Goal: Task Accomplishment & Management: Use online tool/utility

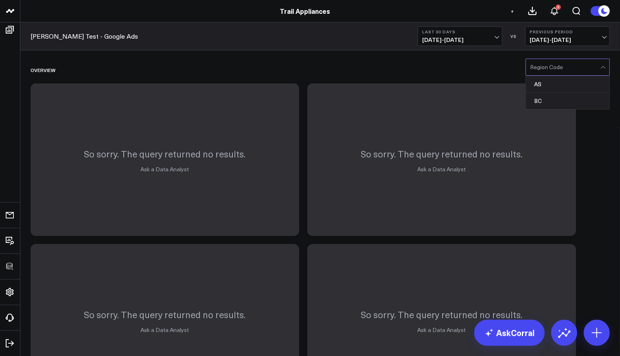
click at [579, 60] on div at bounding box center [565, 67] width 70 height 16
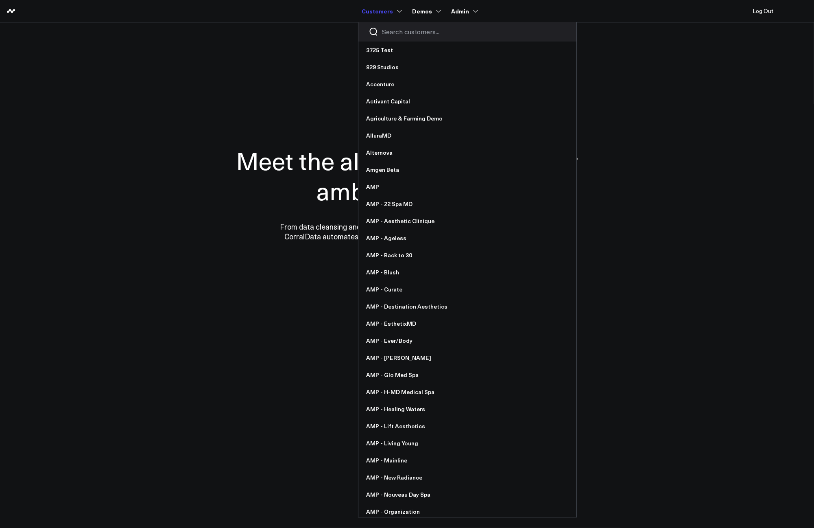
click at [395, 33] on input "Search customers input" at bounding box center [475, 31] width 184 height 9
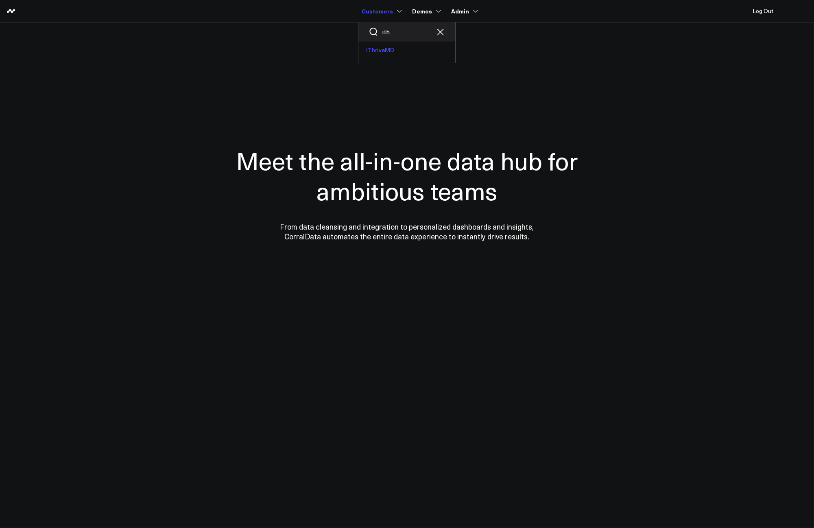
type input "ith"
click at [395, 57] on link "iThriveMD" at bounding box center [407, 50] width 97 height 17
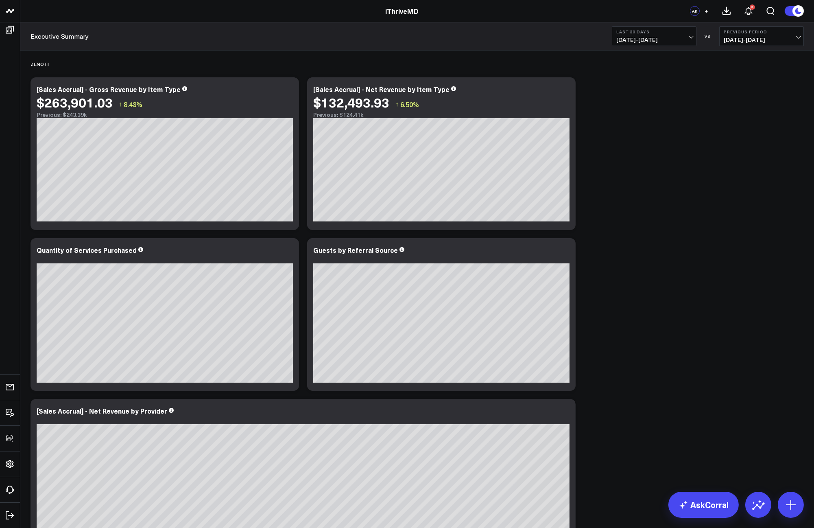
click at [569, 91] on icon at bounding box center [565, 90] width 10 height 10
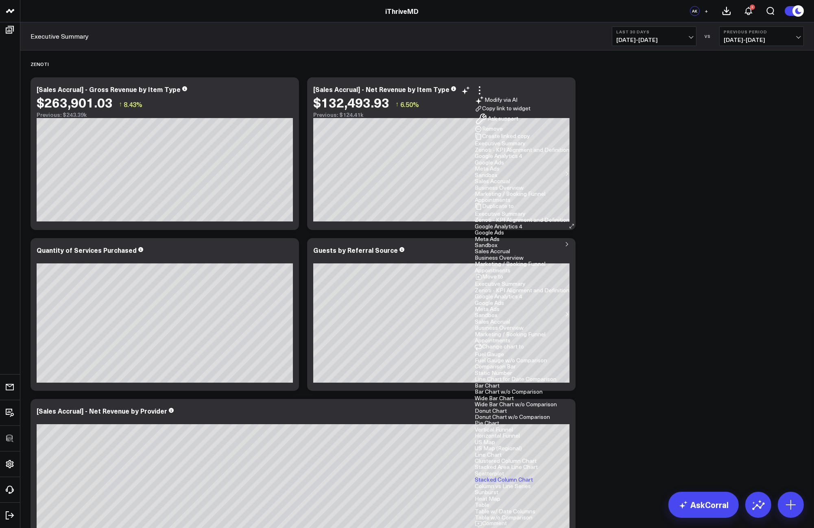
click at [512, 527] on button "Edit Widget" at bounding box center [493, 538] width 37 height 7
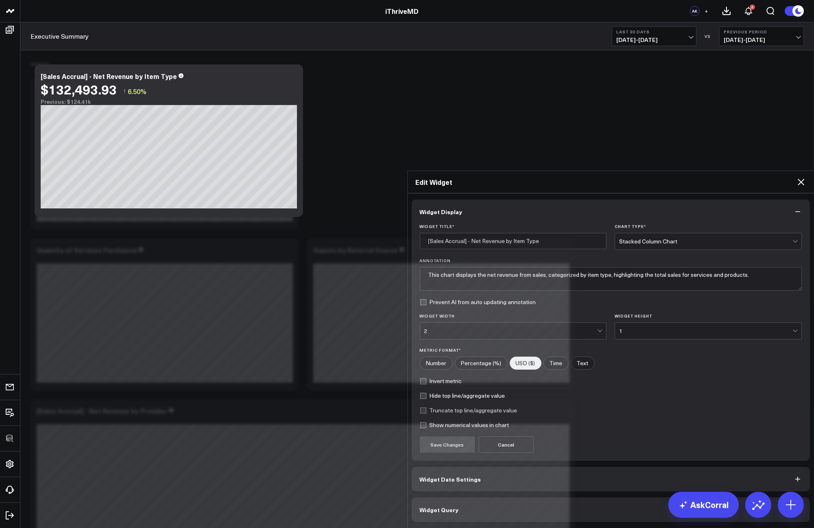
click at [501, 497] on button "Widget Query" at bounding box center [611, 509] width 399 height 24
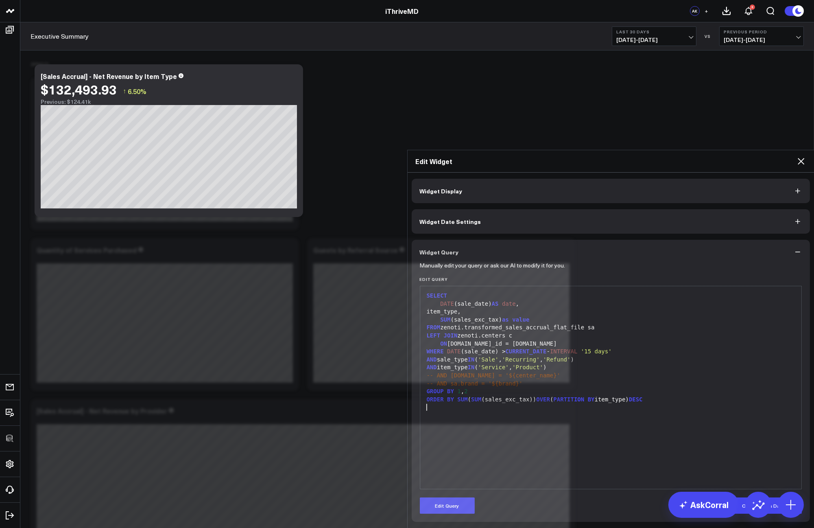
click at [652, 331] on div "SELECT DATE (sale_date) AS date , item_type, SUM (sales_exc_tax) as value FROM …" at bounding box center [611, 387] width 374 height 195
click at [801, 156] on icon at bounding box center [801, 161] width 10 height 10
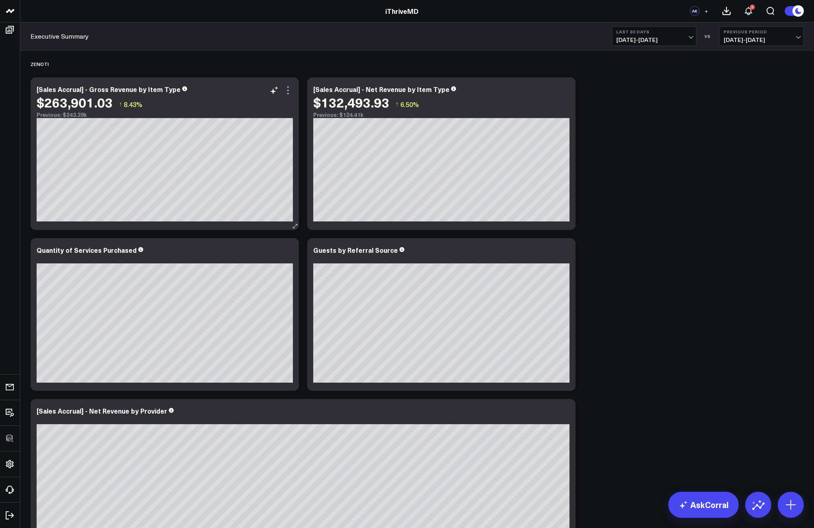
click at [283, 90] on icon at bounding box center [288, 90] width 10 height 10
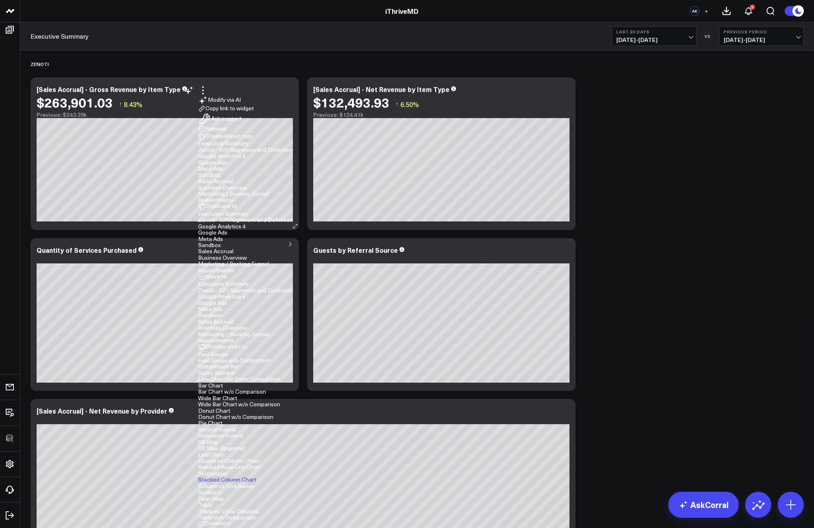
click at [235, 527] on button "Edit Widget" at bounding box center [216, 538] width 37 height 7
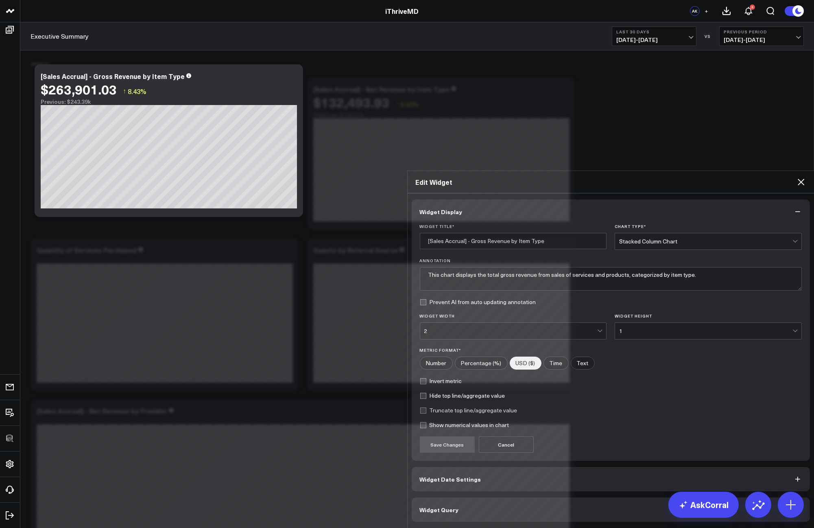
click at [522, 497] on button "Widget Query" at bounding box center [611, 509] width 399 height 24
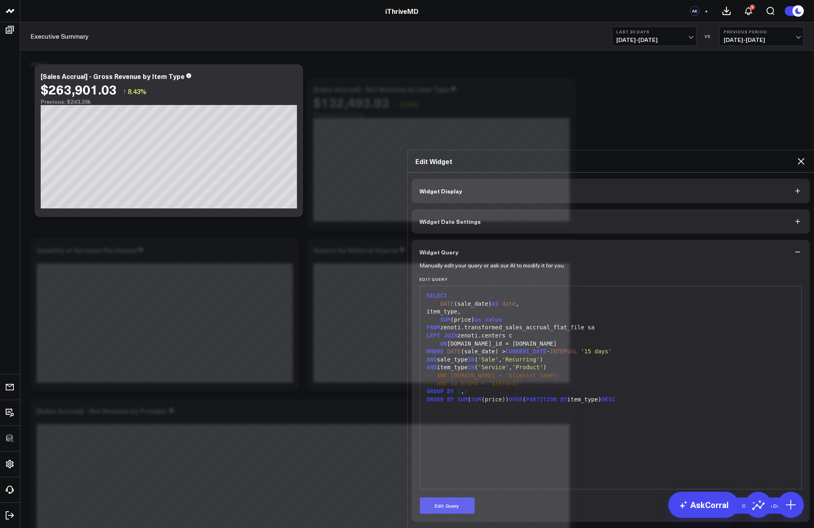
click at [805, 156] on icon at bounding box center [801, 161] width 10 height 10
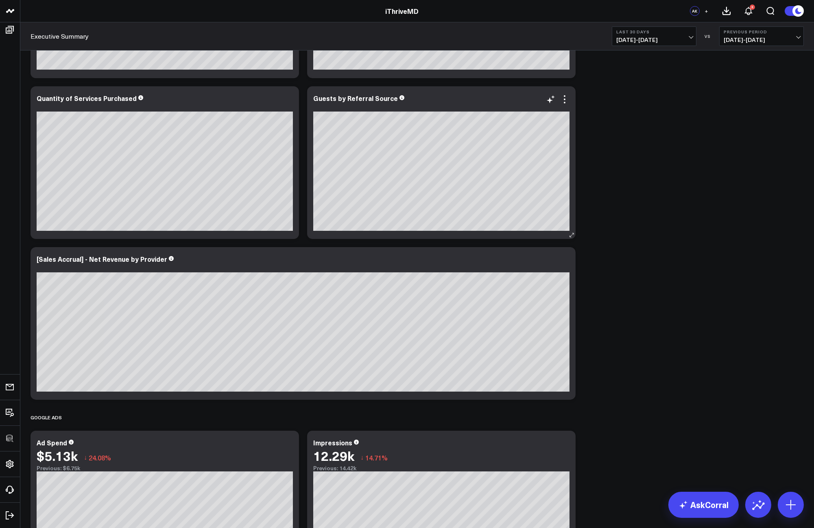
scroll to position [152, 0]
click at [82, 96] on div "Quantity of Services Purchased" at bounding box center [87, 97] width 100 height 9
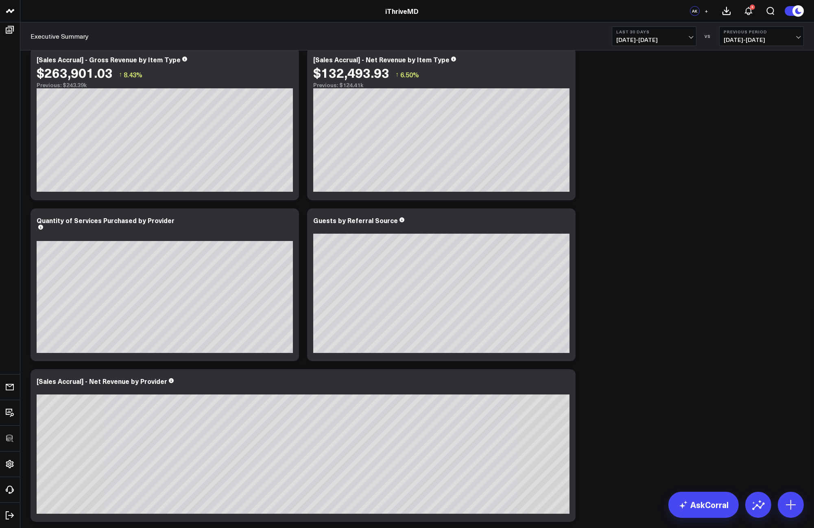
scroll to position [0, 0]
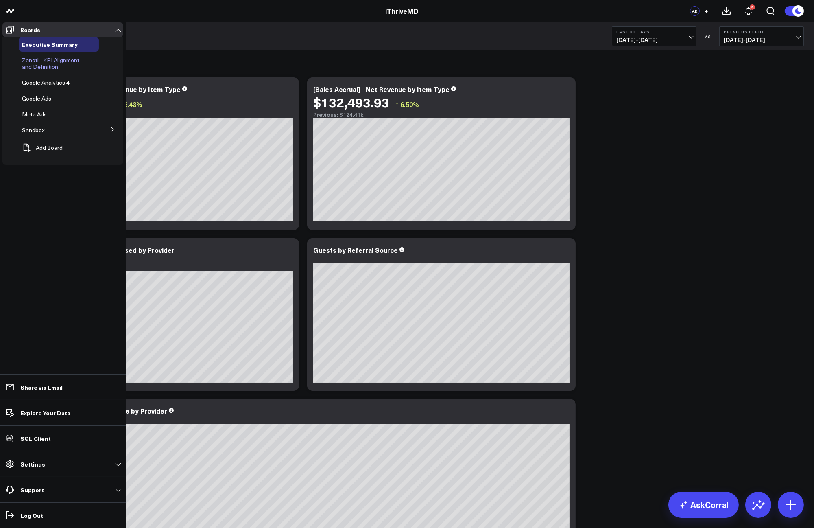
click at [61, 63] on span "Zenoti - KPI Alignment and Definition" at bounding box center [50, 63] width 57 height 14
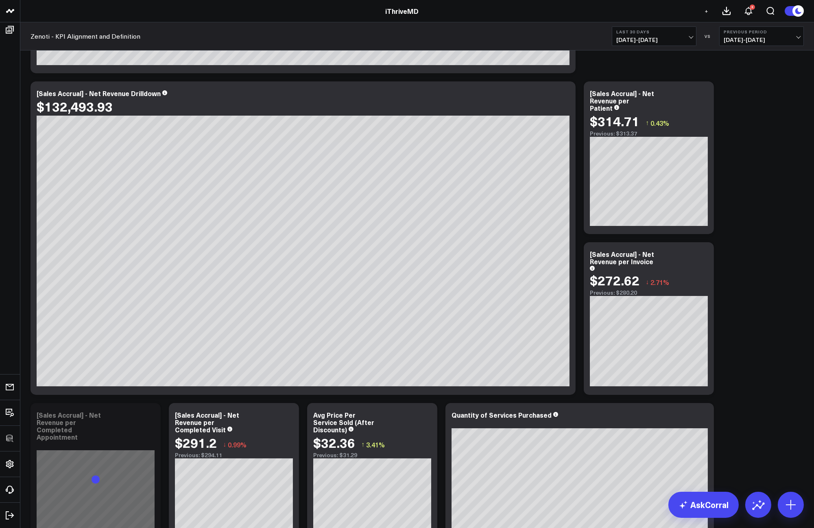
scroll to position [445, 0]
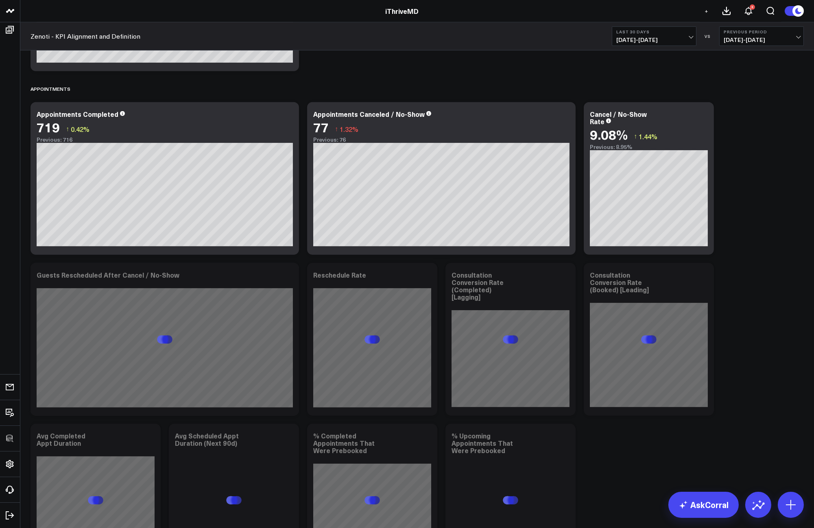
scroll to position [1470, 0]
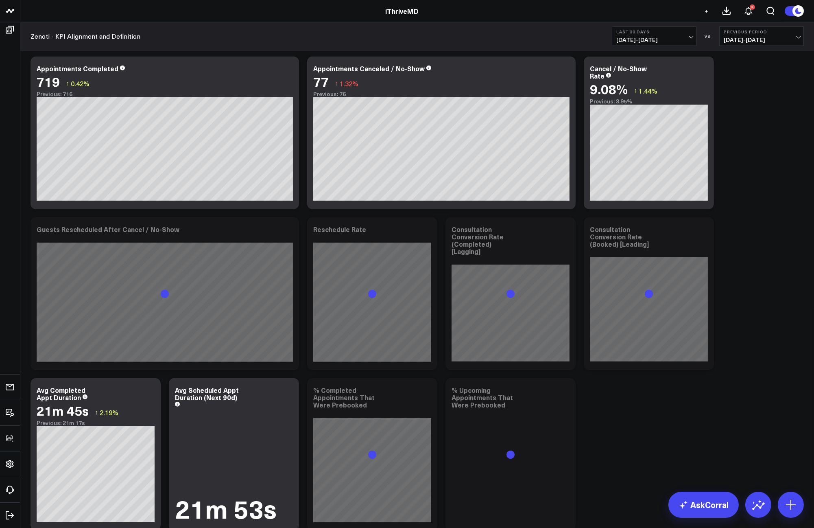
scroll to position [1637, 0]
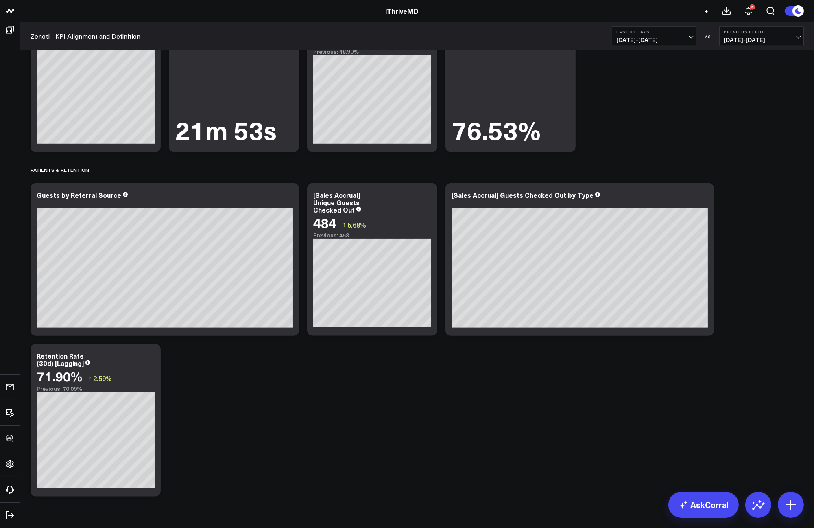
scroll to position [1890, 0]
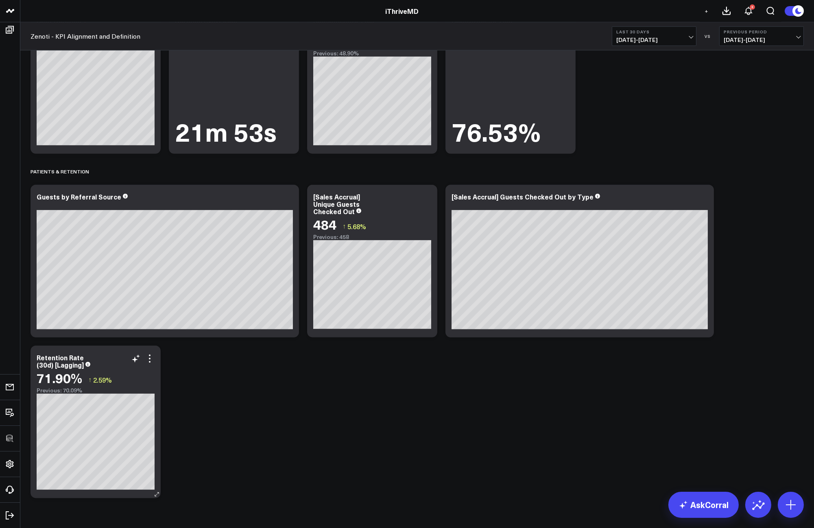
click at [144, 357] on div "Modify via AI Copy link to widget Ask support Remove Create linked copy Executi…" at bounding box center [143, 359] width 24 height 10
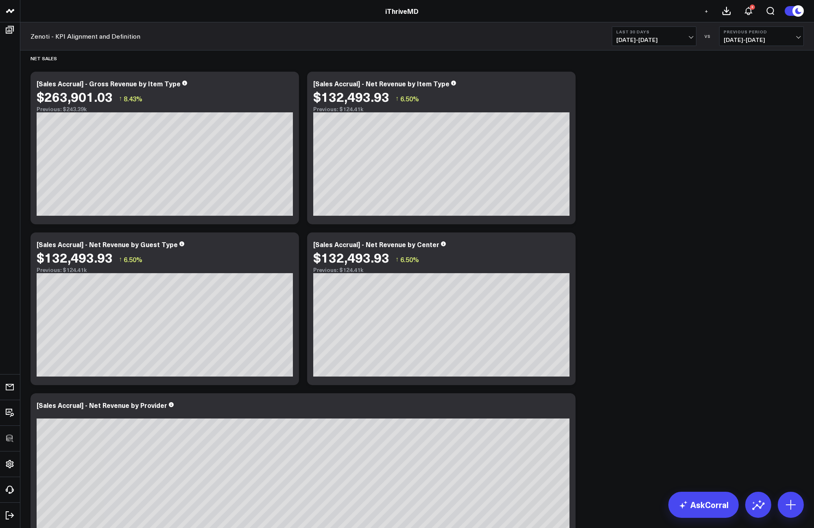
scroll to position [0, 0]
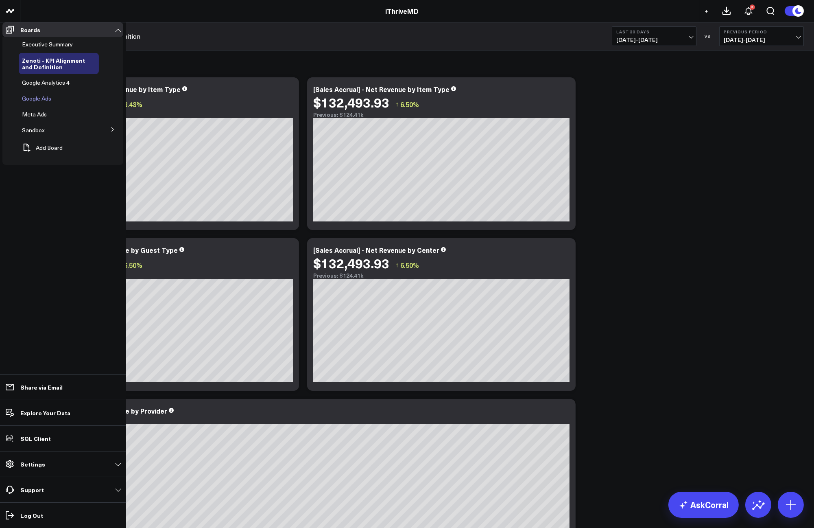
click at [37, 102] on span "Google Ads" at bounding box center [36, 98] width 29 height 8
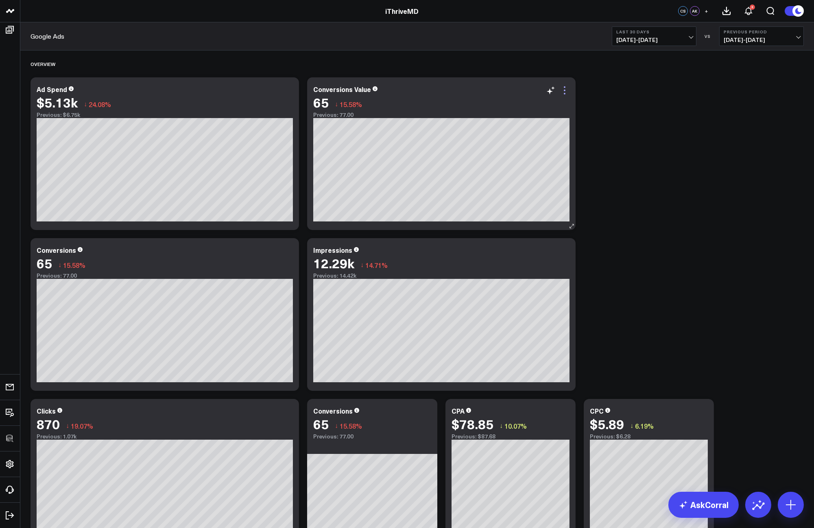
click at [563, 91] on icon at bounding box center [565, 90] width 10 height 10
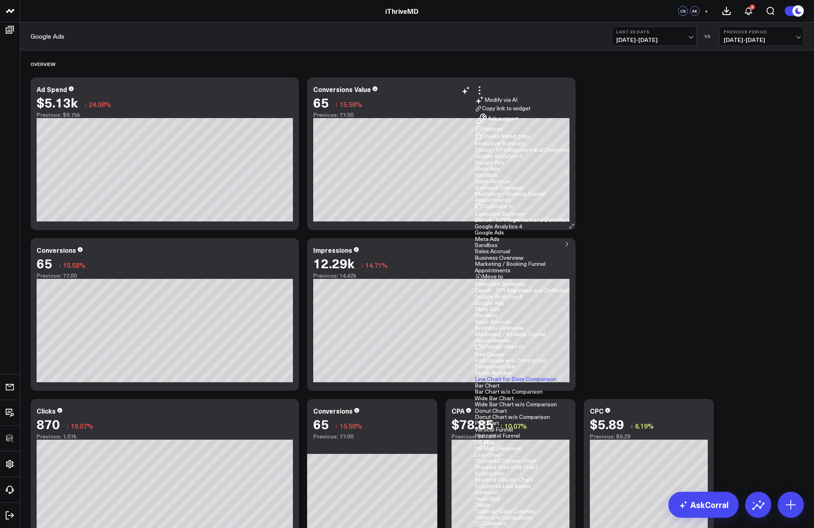
click at [512, 527] on button "Edit Widget" at bounding box center [493, 538] width 37 height 7
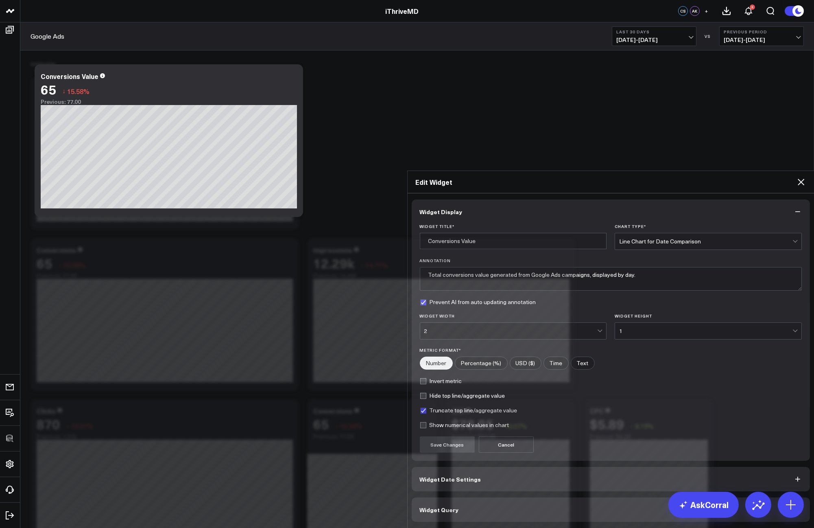
click at [466, 497] on button "Widget Query" at bounding box center [611, 509] width 399 height 24
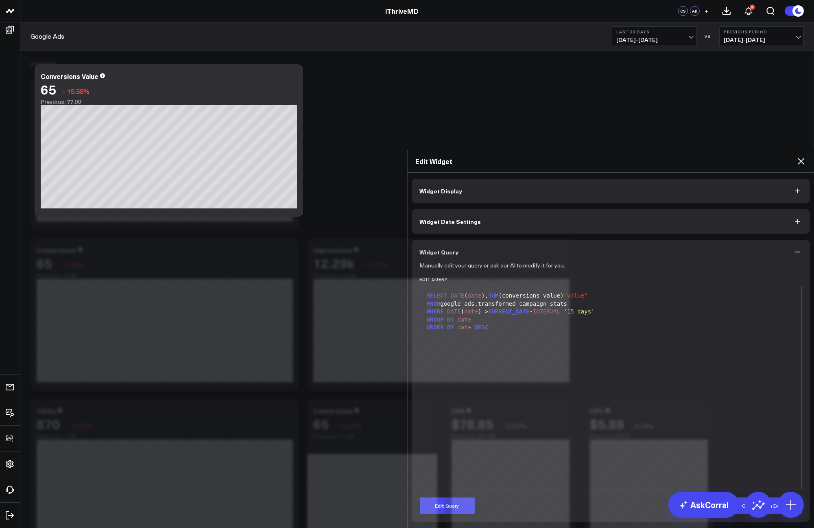
click at [735, 297] on div "SELECT DATE ( date ), SUM (conversions_value) "value" FROM google_ads.transform…" at bounding box center [611, 387] width 374 height 195
click at [800, 156] on icon at bounding box center [801, 161] width 10 height 10
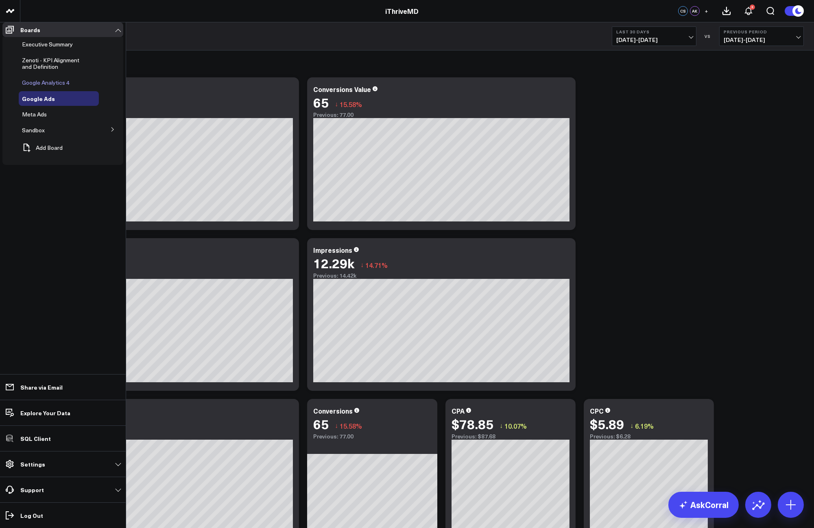
click at [34, 85] on span "Google Analytics 4" at bounding box center [46, 83] width 48 height 8
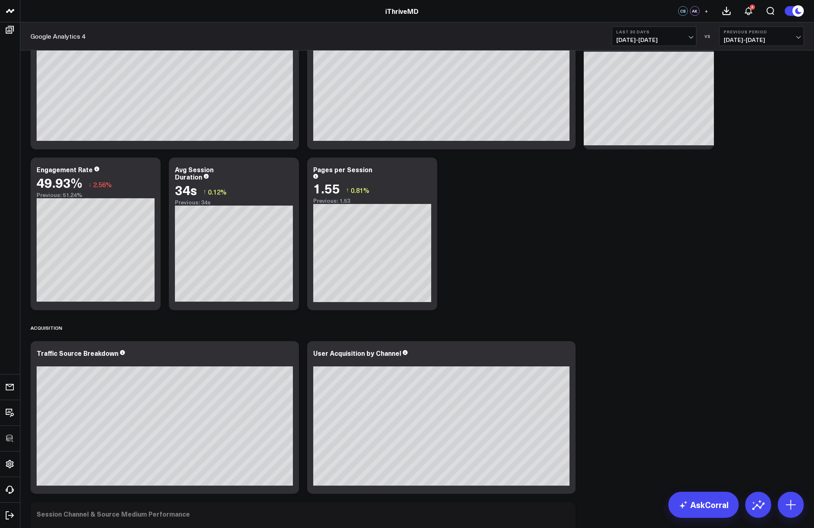
scroll to position [141, 0]
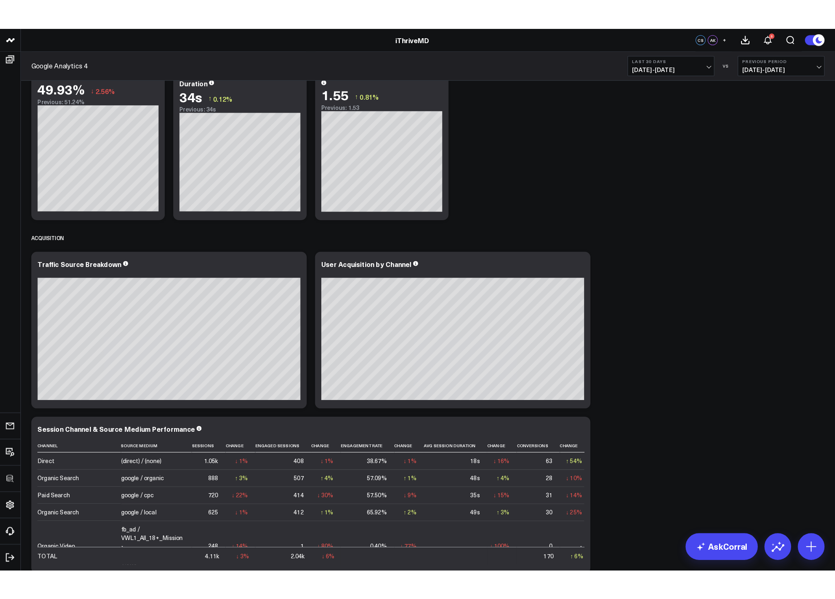
scroll to position [0, 0]
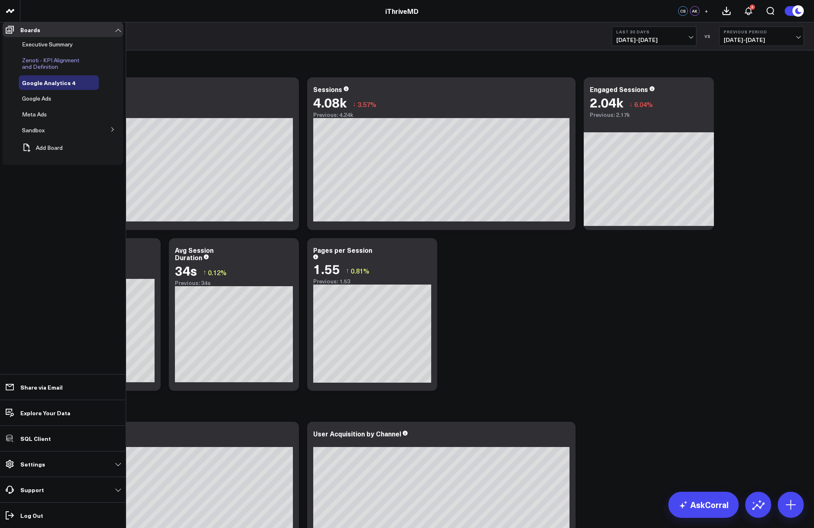
click at [37, 70] on span "Zenoti - KPI Alignment and Definition" at bounding box center [50, 63] width 57 height 14
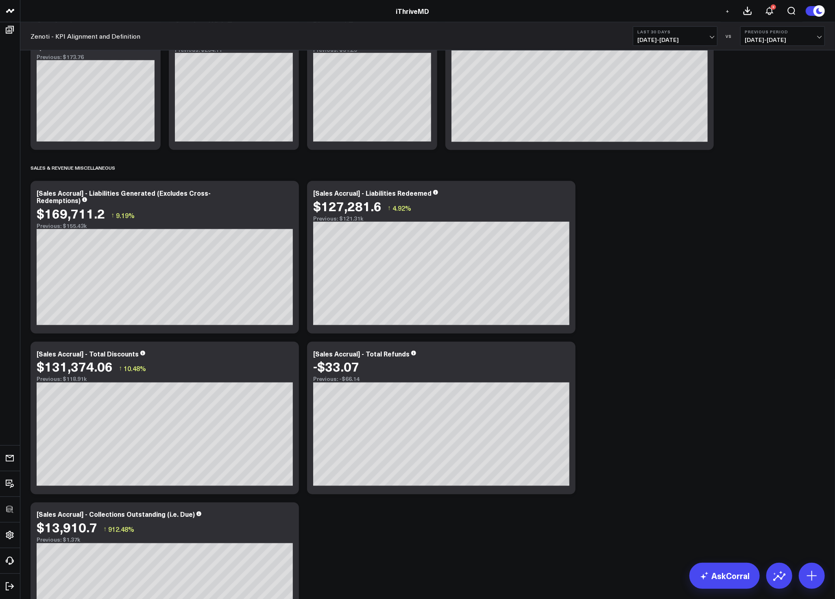
scroll to position [873, 0]
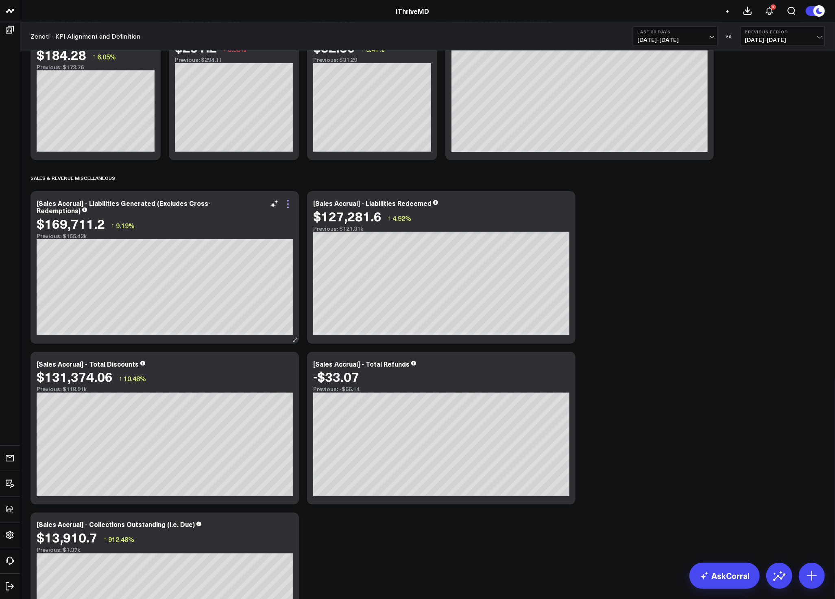
click at [289, 204] on icon at bounding box center [288, 204] width 10 height 10
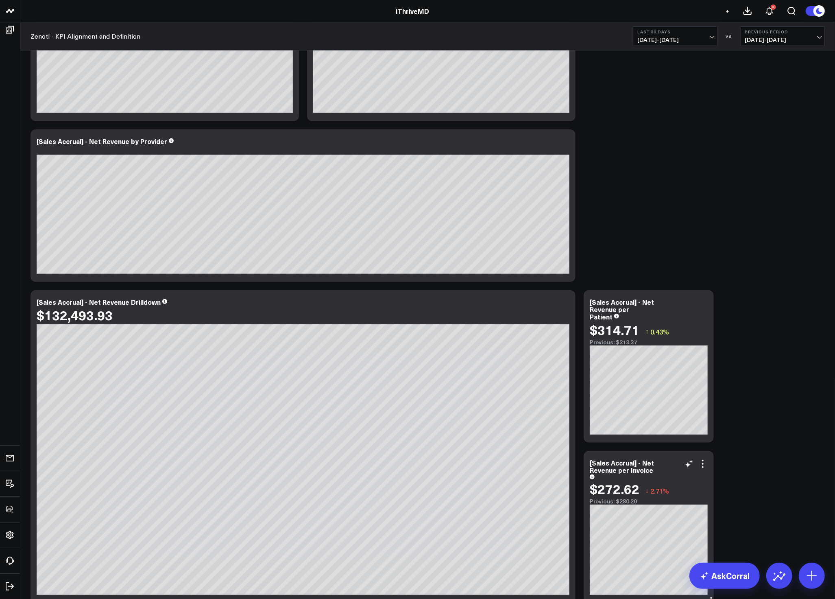
scroll to position [436, 0]
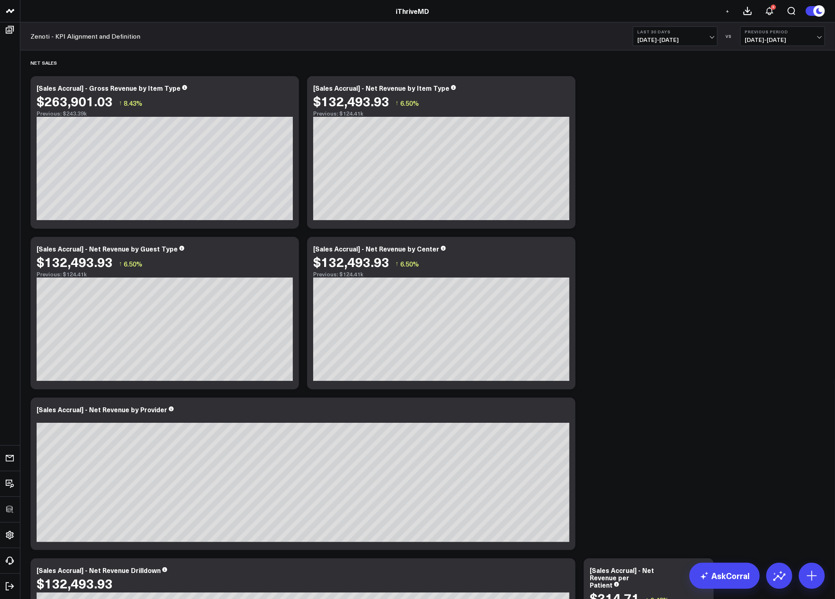
scroll to position [0, 0]
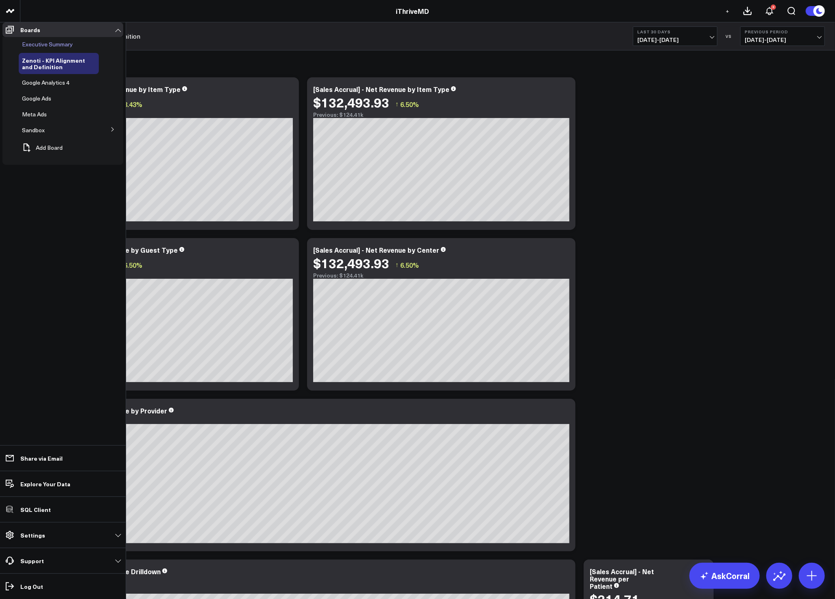
click at [24, 48] on span "Executive Summary" at bounding box center [47, 44] width 51 height 8
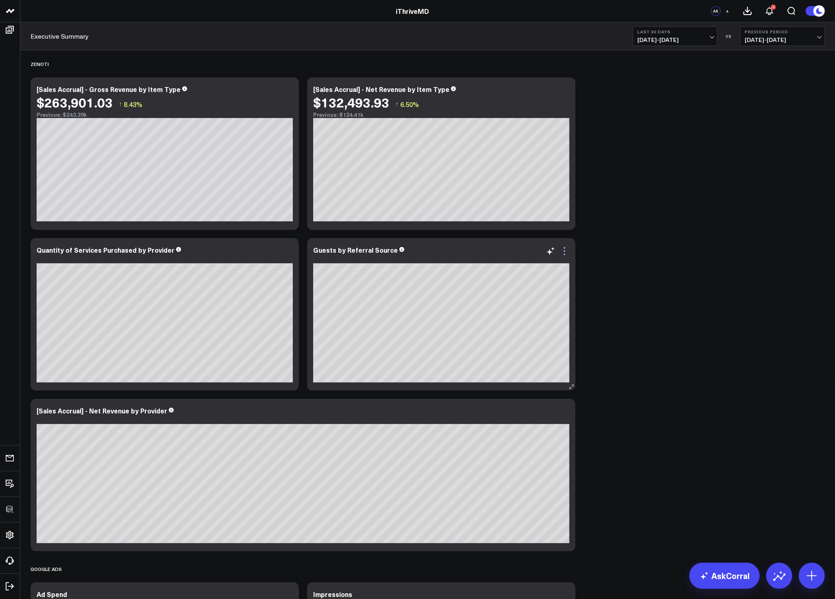
click at [567, 249] on icon at bounding box center [565, 251] width 10 height 10
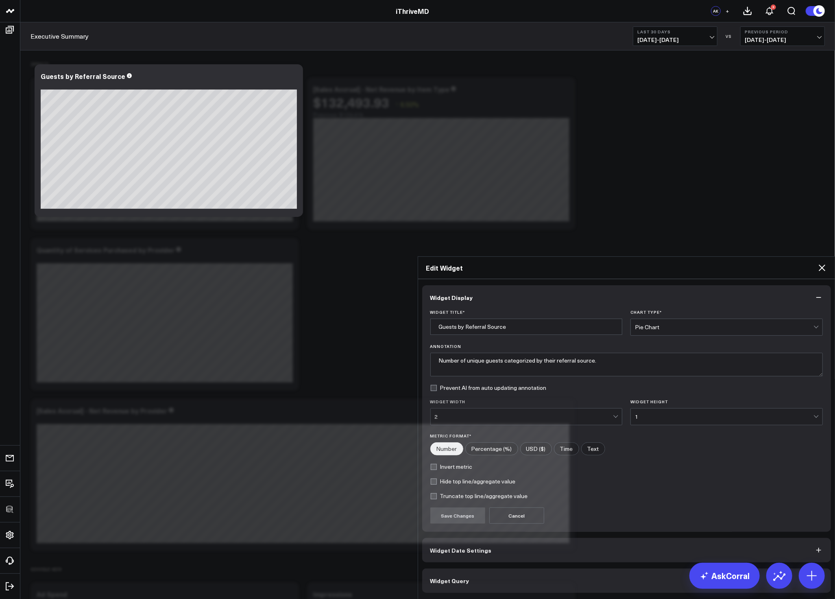
click at [477, 527] on button "Widget Query" at bounding box center [626, 581] width 409 height 24
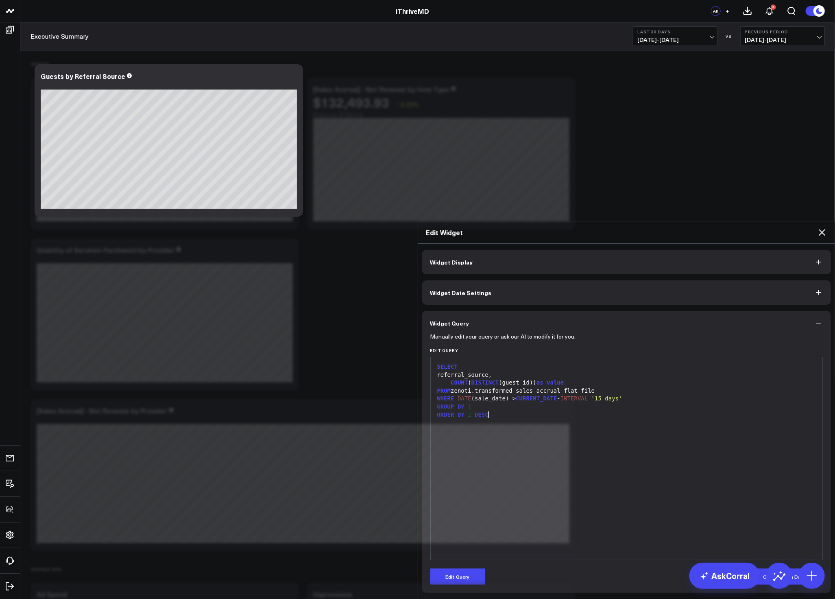
click at [603, 363] on form "Manually edit your query or ask our AI to modify it for you. Edit Query 9 1 2 3…" at bounding box center [627, 459] width 393 height 249
click at [814, 227] on icon at bounding box center [823, 232] width 10 height 10
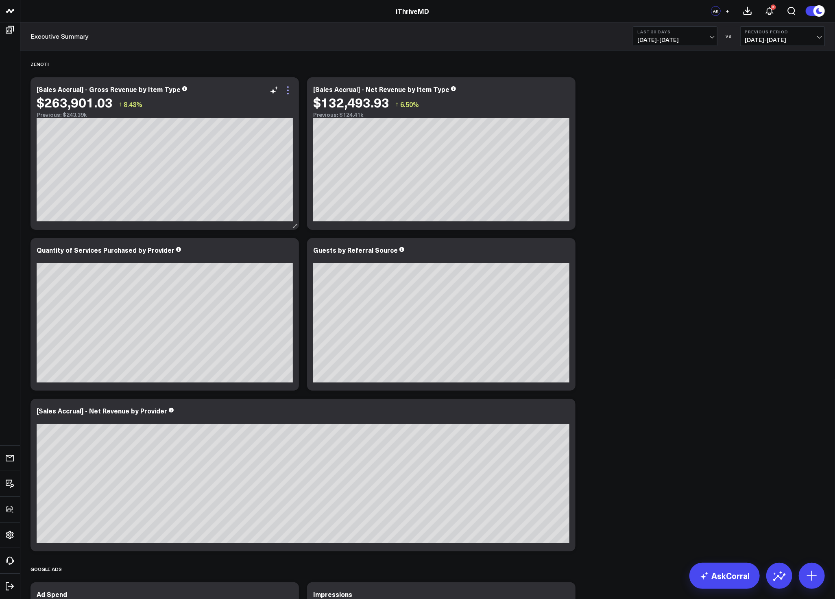
click at [283, 92] on icon at bounding box center [288, 90] width 10 height 10
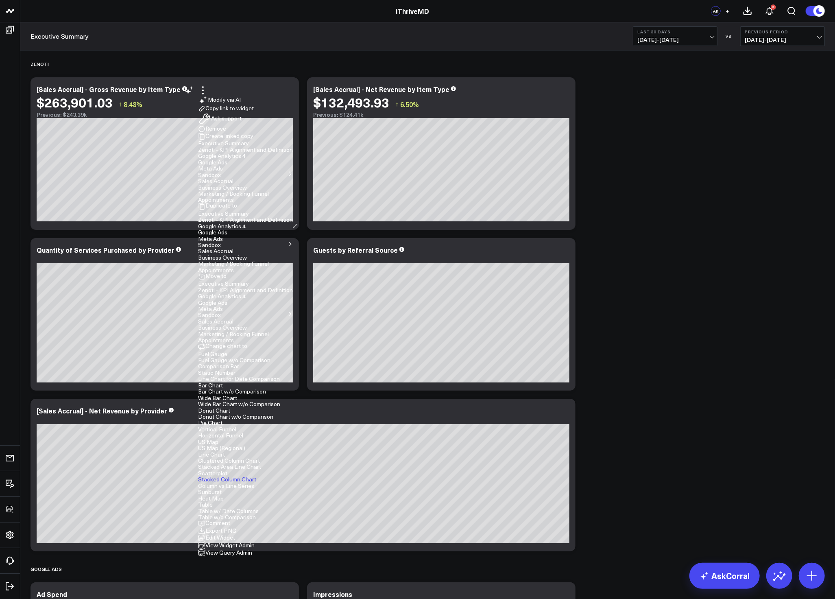
click at [235, 527] on button "Edit Widget" at bounding box center [216, 538] width 37 height 7
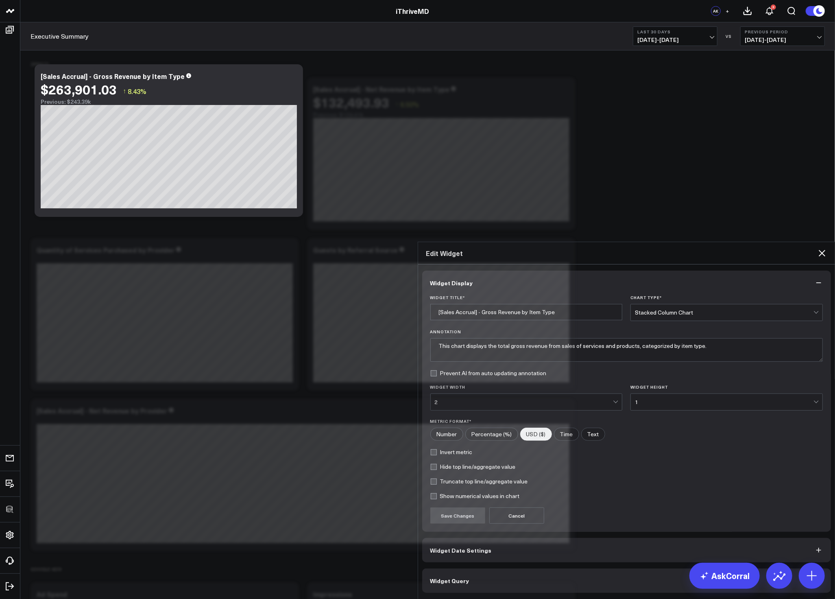
click at [505, 527] on button "Widget Query" at bounding box center [626, 581] width 409 height 24
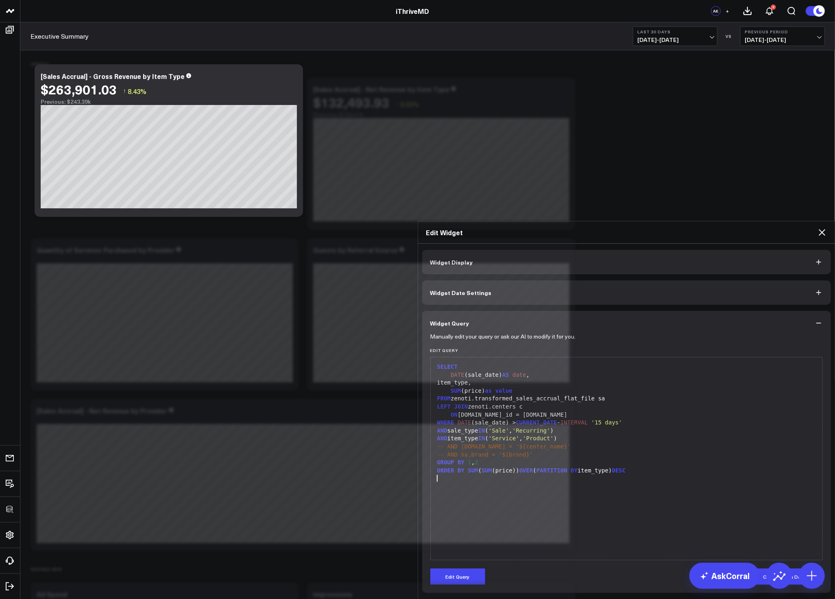
click at [657, 361] on div "SELECT DATE (sale_date) AS date , item_type, SUM (price) as value FROM zenoti.t…" at bounding box center [627, 458] width 384 height 195
click at [814, 227] on icon at bounding box center [823, 232] width 10 height 10
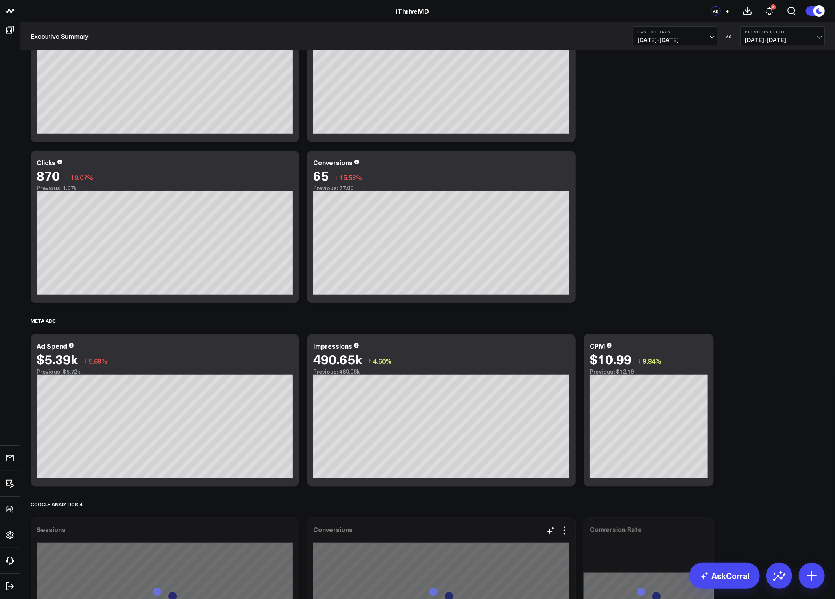
scroll to position [770, 0]
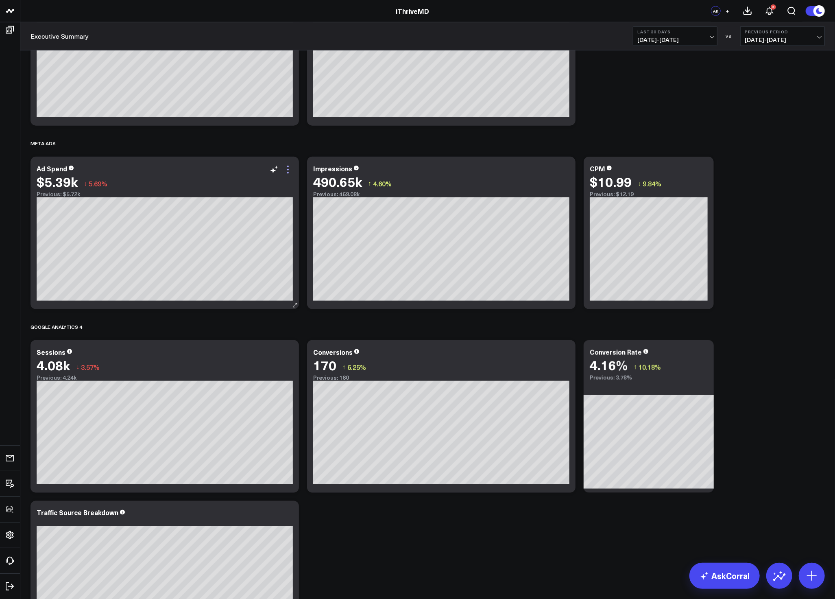
click at [286, 170] on icon at bounding box center [288, 170] width 10 height 10
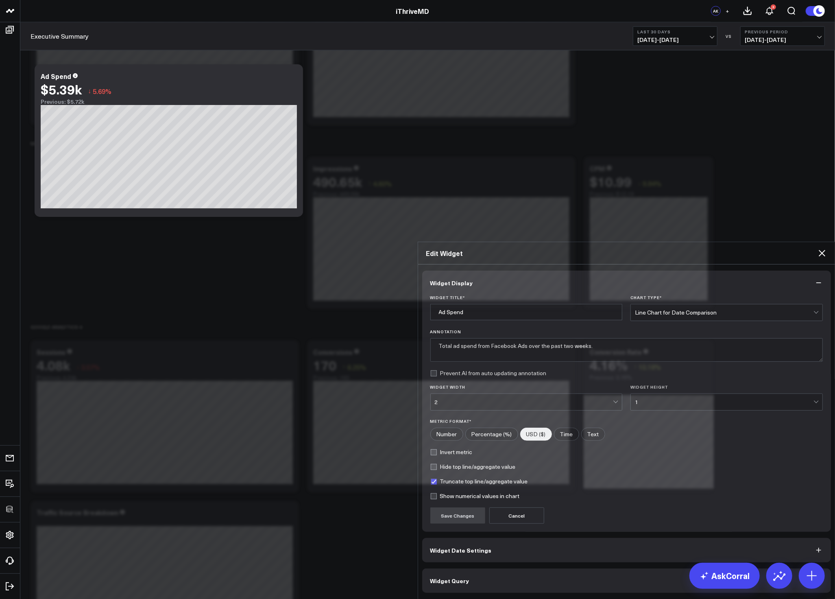
click at [526, 527] on button "Widget Query" at bounding box center [626, 581] width 409 height 24
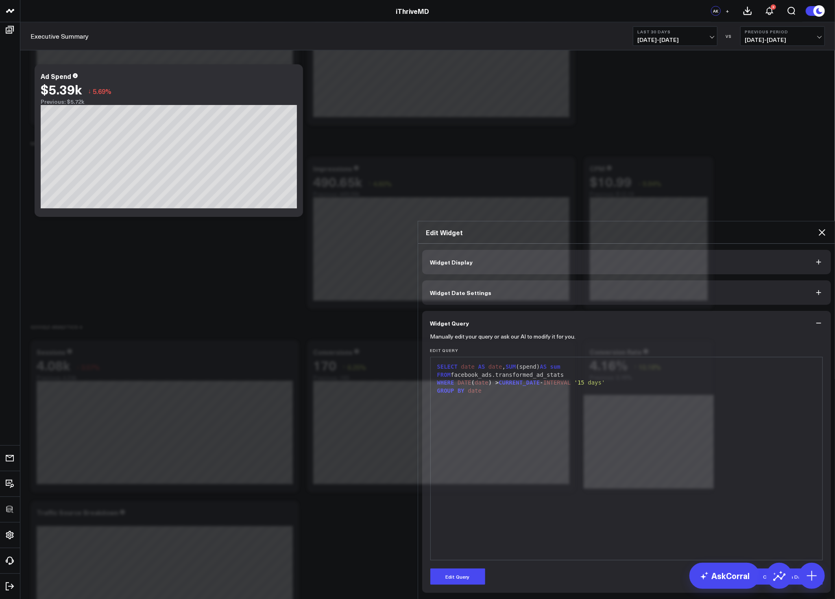
click at [658, 361] on div "SELECT date AS date , SUM (spend) AS sum FROM facebook_ads.transformed_ad_stats…" at bounding box center [627, 458] width 384 height 195
click at [814, 227] on icon at bounding box center [823, 232] width 10 height 10
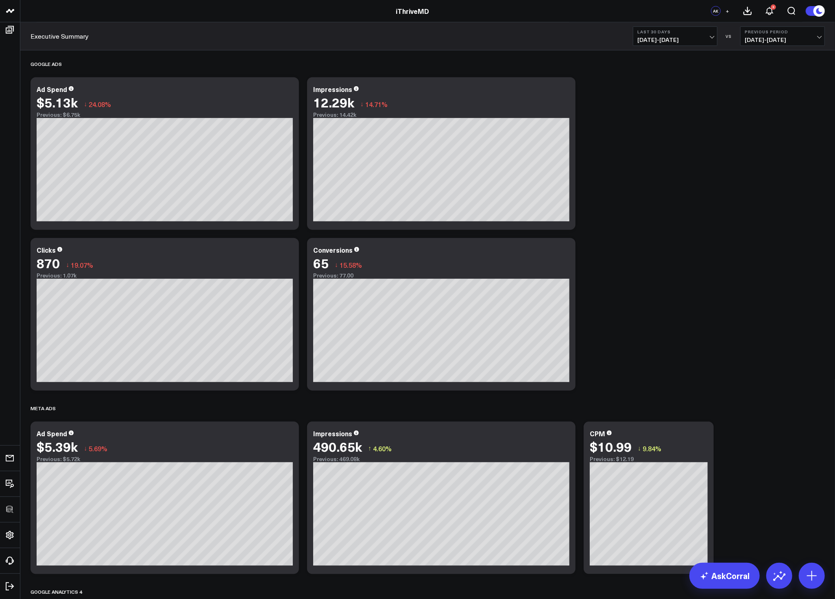
scroll to position [714, 0]
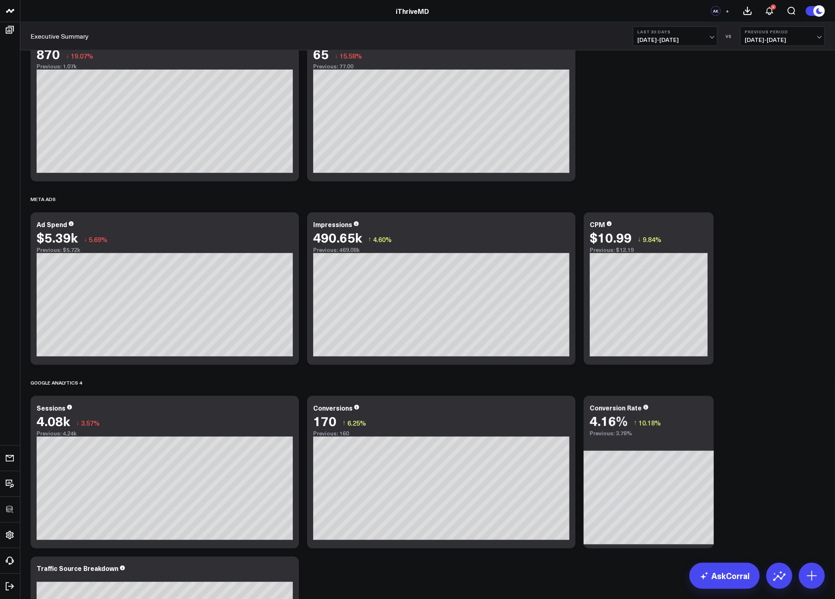
click at [766, 289] on div "Zenoti Modify via AI Copy link to widget Ask support Remove Create linked copy …" at bounding box center [427, 24] width 803 height 1377
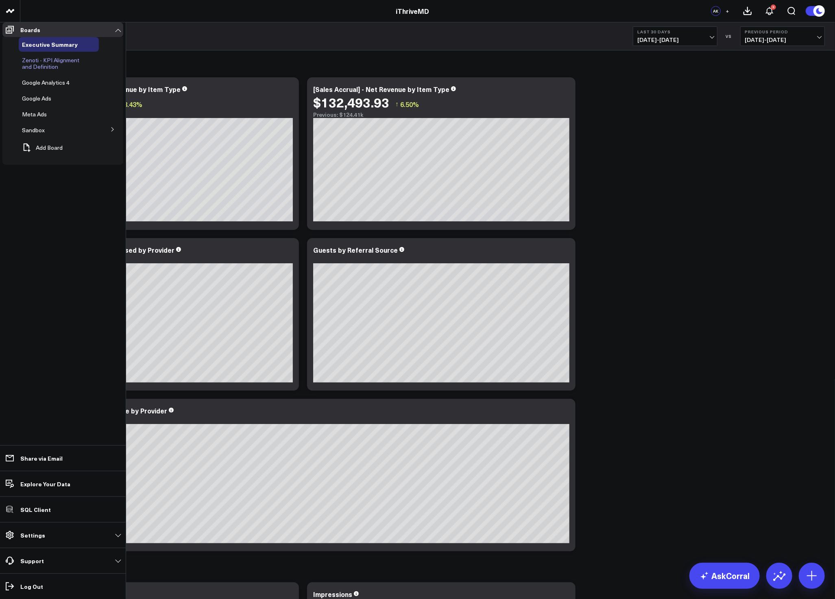
click at [41, 61] on span "Zenoti - KPI Alignment and Definition" at bounding box center [50, 63] width 57 height 14
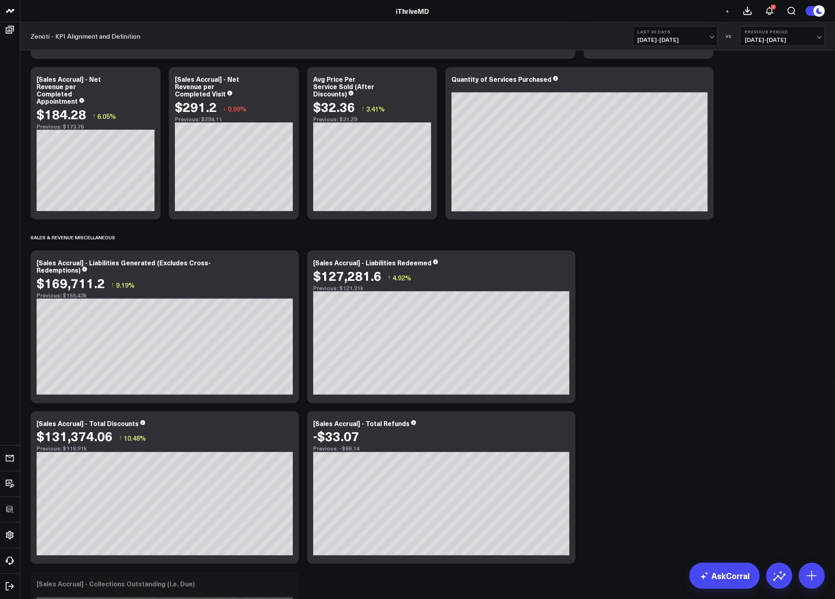
scroll to position [865, 0]
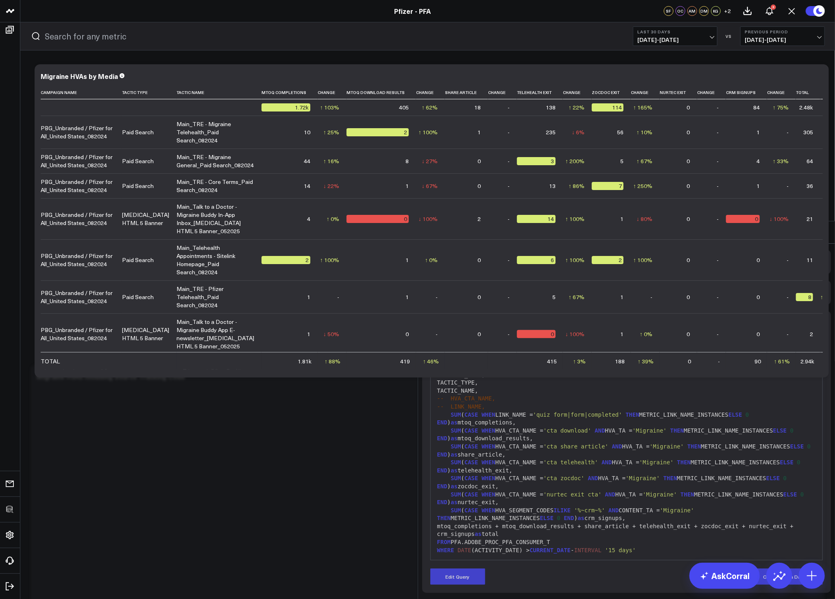
scroll to position [31, 0]
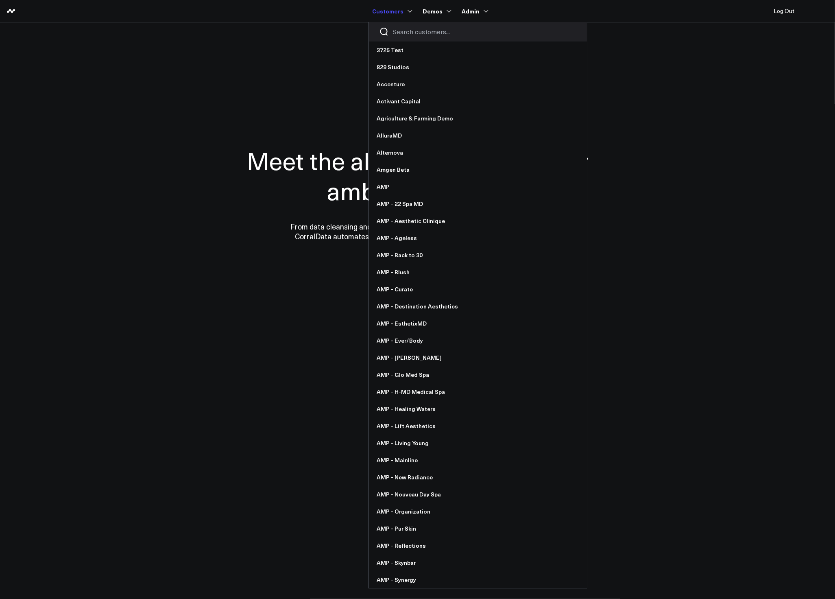
click at [410, 28] on input "Search customers input" at bounding box center [485, 31] width 184 height 9
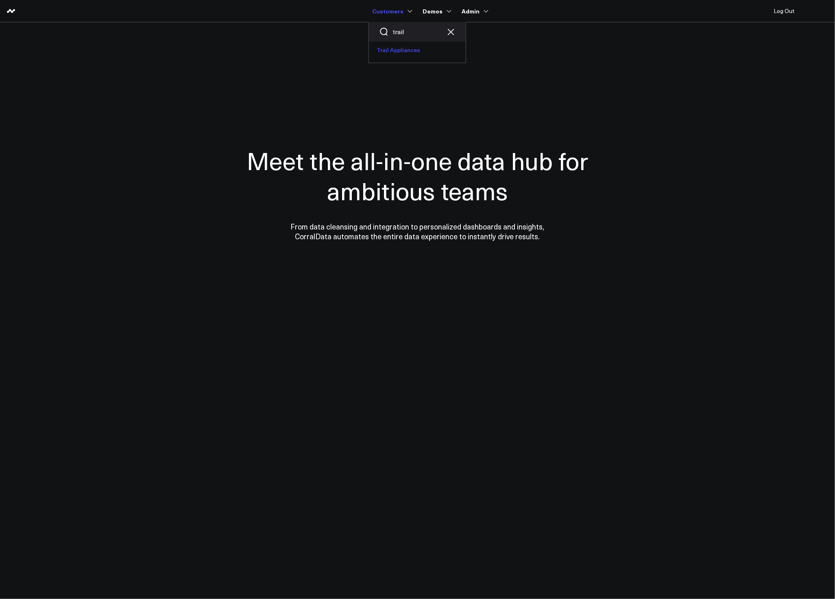
type input "trail"
click at [404, 50] on link "Trail Appliances" at bounding box center [417, 50] width 97 height 17
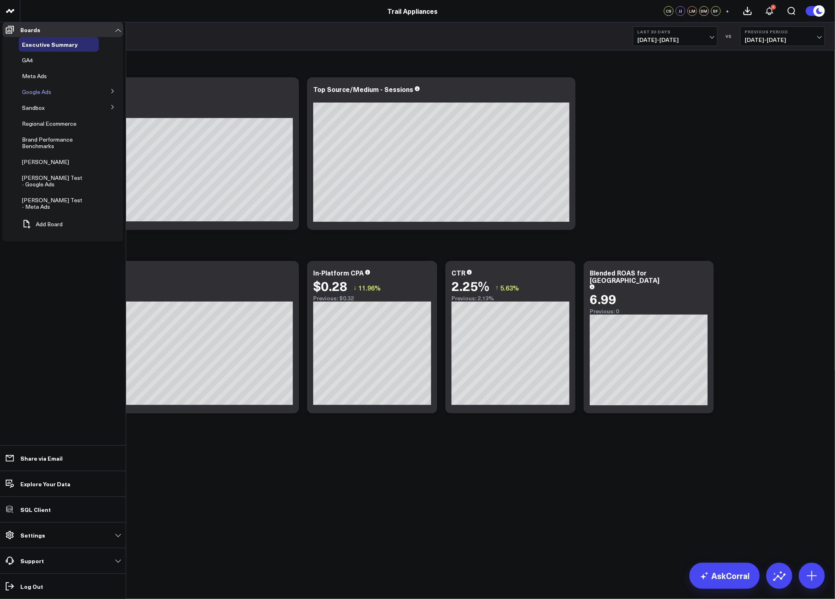
click at [41, 96] on span "Google Ads" at bounding box center [36, 92] width 29 height 8
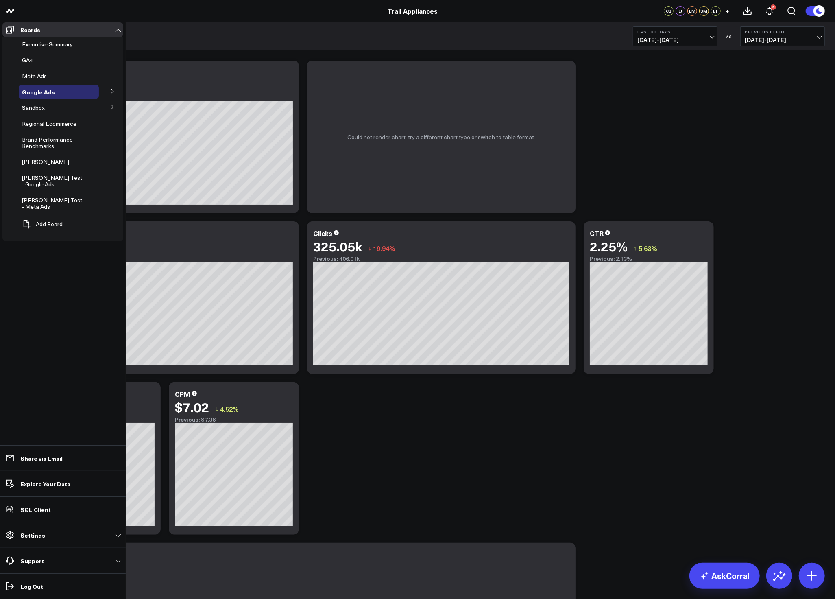
click at [113, 94] on icon at bounding box center [112, 91] width 5 height 5
click at [113, 93] on icon at bounding box center [112, 90] width 5 height 5
click at [58, 185] on span "[PERSON_NAME] Test - Google Ads" at bounding box center [52, 181] width 60 height 14
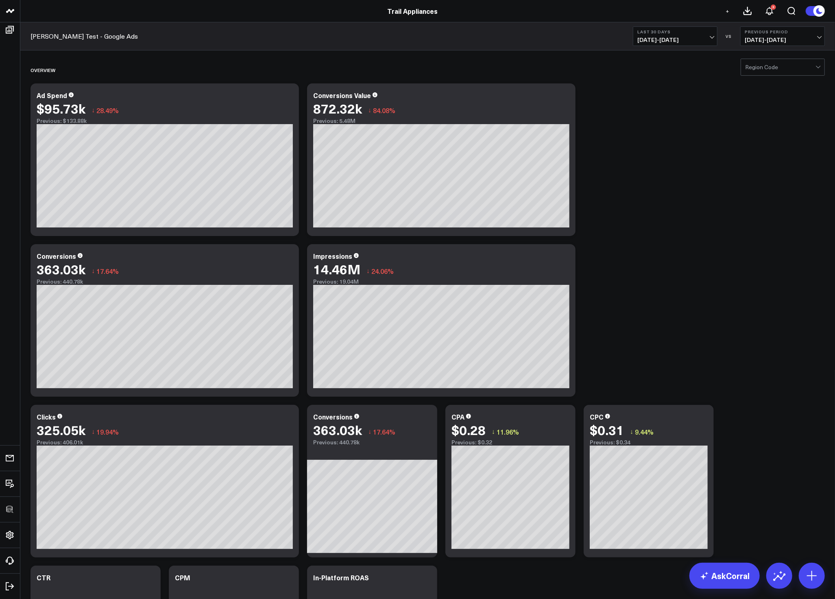
click at [786, 200] on div "Overview Modify via AI Copy link to widget Ask support Remove Create linked cop…" at bounding box center [427, 573] width 803 height 1033
click at [773, 62] on div at bounding box center [781, 67] width 70 height 16
click at [760, 100] on div "BC" at bounding box center [782, 101] width 83 height 16
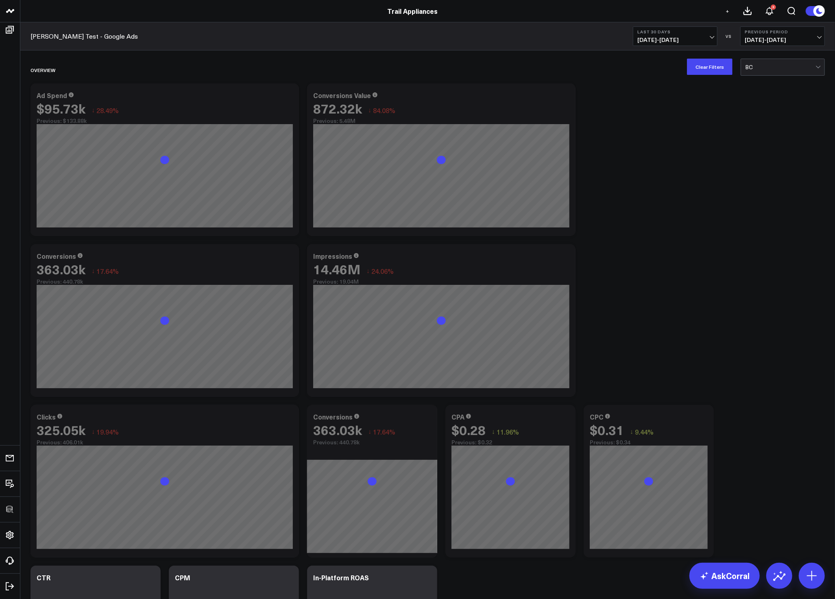
click at [744, 221] on div "Overview Modify via AI Copy link to widget Ask support Remove Create linked cop…" at bounding box center [427, 573] width 803 height 1033
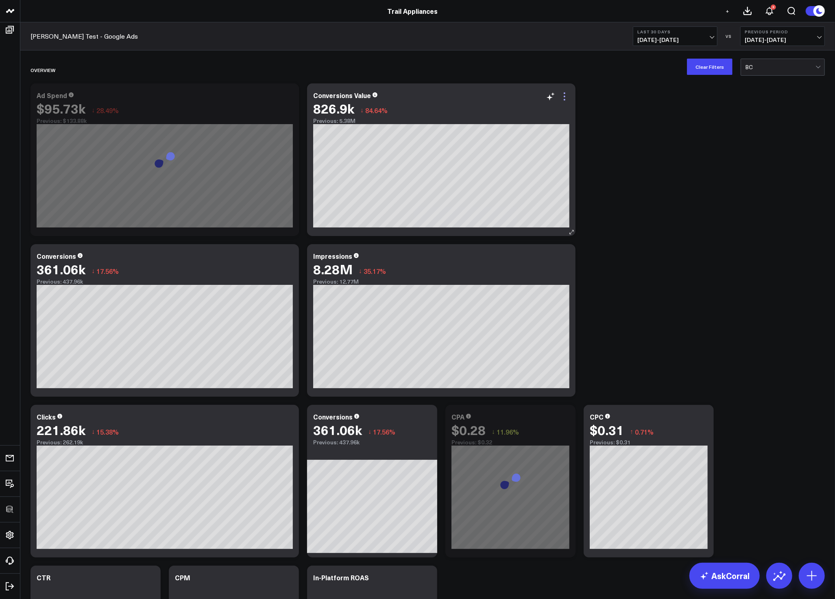
click at [564, 98] on icon at bounding box center [565, 97] width 10 height 10
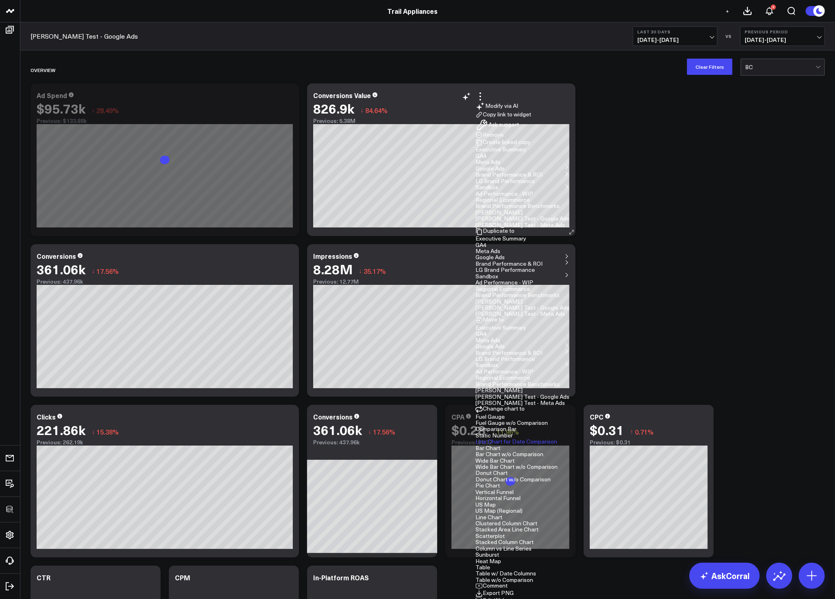
click at [513, 597] on button "Edit Widget" at bounding box center [494, 600] width 37 height 7
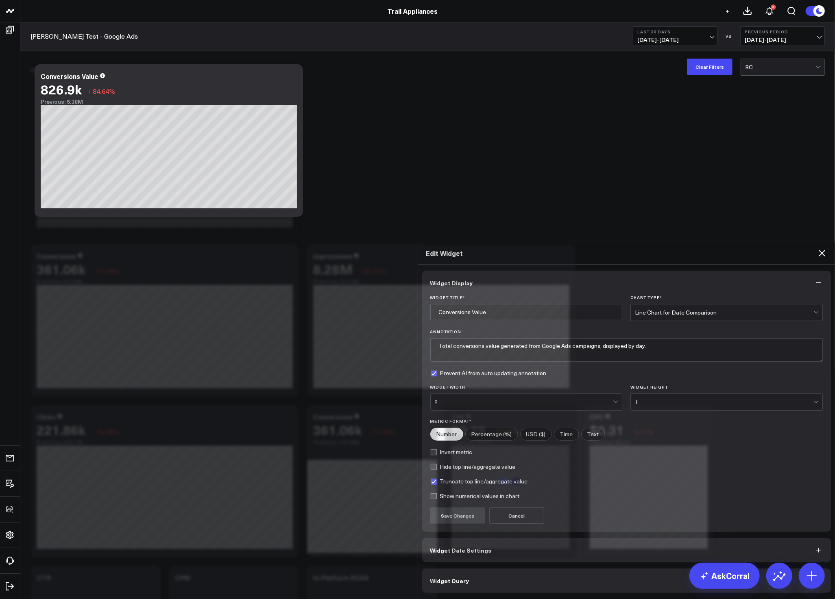
click at [511, 569] on button "Widget Query" at bounding box center [626, 581] width 409 height 24
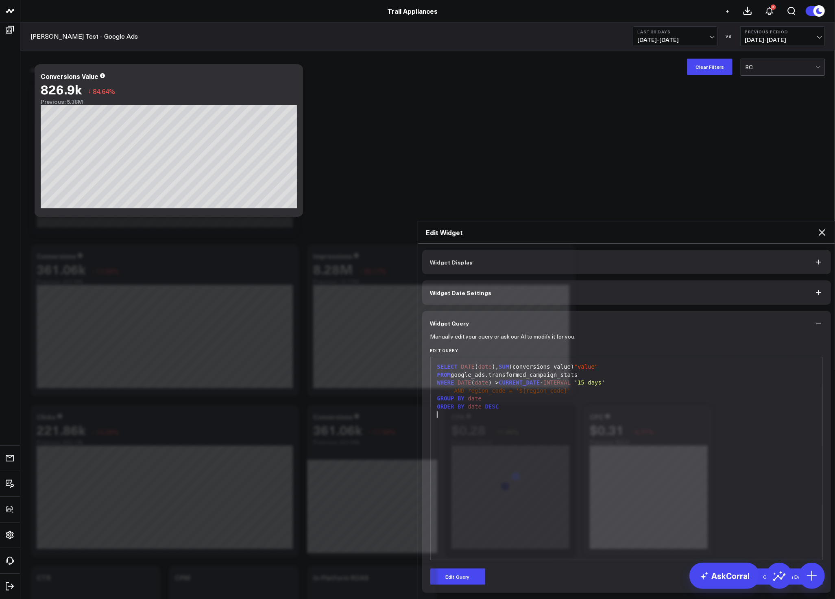
click at [692, 361] on div "SELECT DATE ( date ), SUM (conversions_value) "value" FROM google_ads.transform…" at bounding box center [627, 458] width 384 height 195
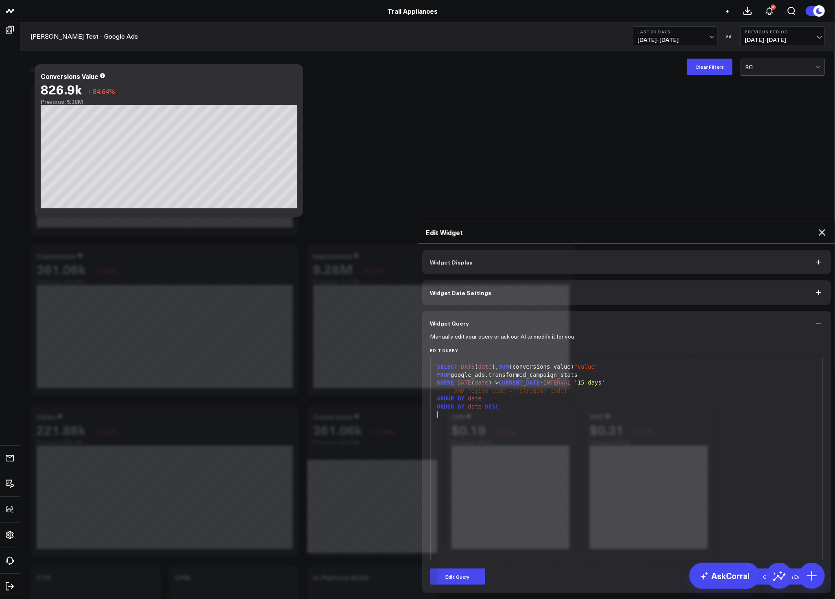
click at [822, 227] on icon at bounding box center [823, 232] width 10 height 10
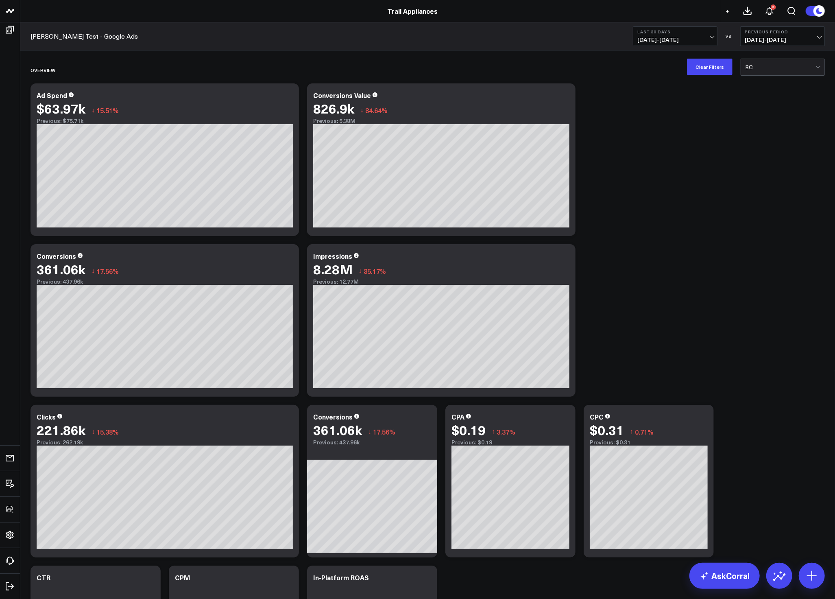
click at [722, 217] on div "Overview Modify via AI Copy link to widget Ask support Remove Create linked cop…" at bounding box center [427, 573] width 803 height 1033
click at [713, 73] on button "Clear Filters" at bounding box center [710, 67] width 46 height 16
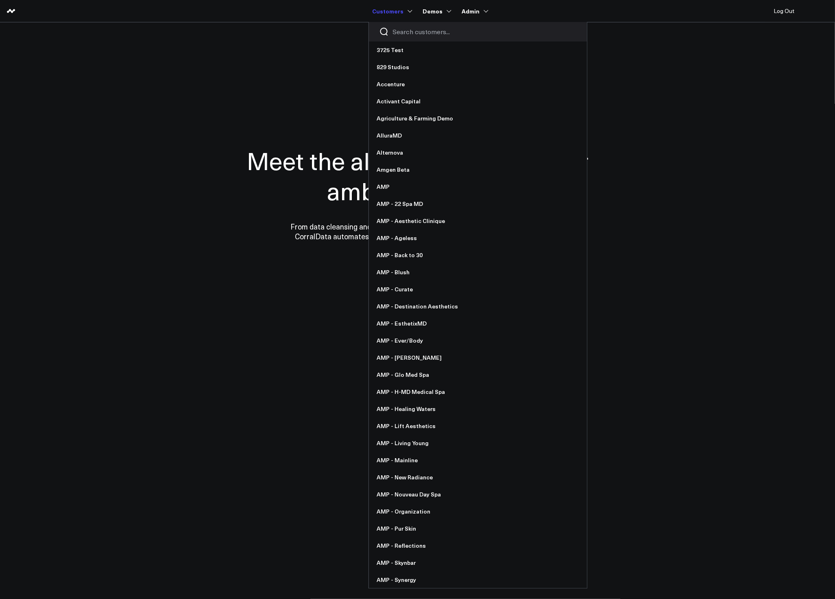
click at [408, 33] on input "Search customers input" at bounding box center [485, 31] width 184 height 9
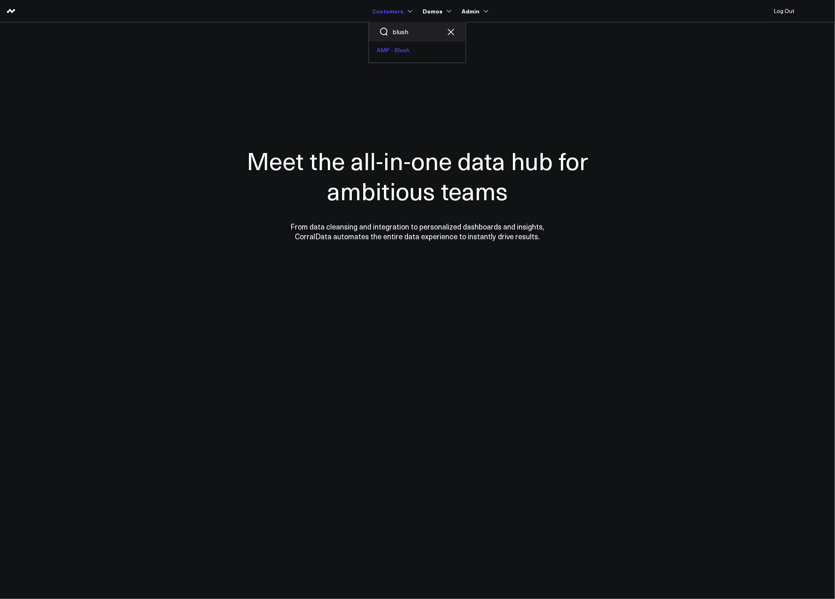
type input "blush"
click at [396, 50] on link "AMP - Blush" at bounding box center [417, 50] width 97 height 17
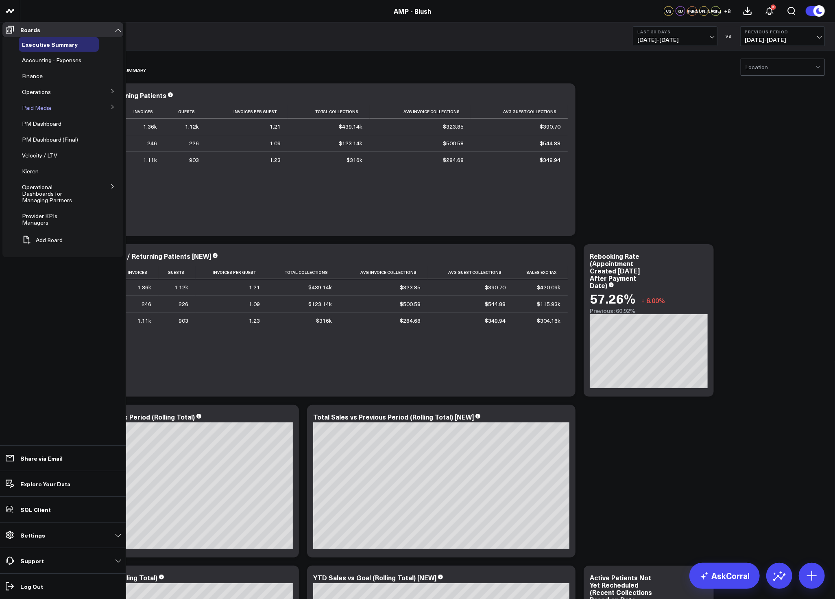
click at [34, 115] on div "Paid Media" at bounding box center [59, 108] width 80 height 15
click at [33, 112] on span "Paid Media" at bounding box center [36, 108] width 29 height 8
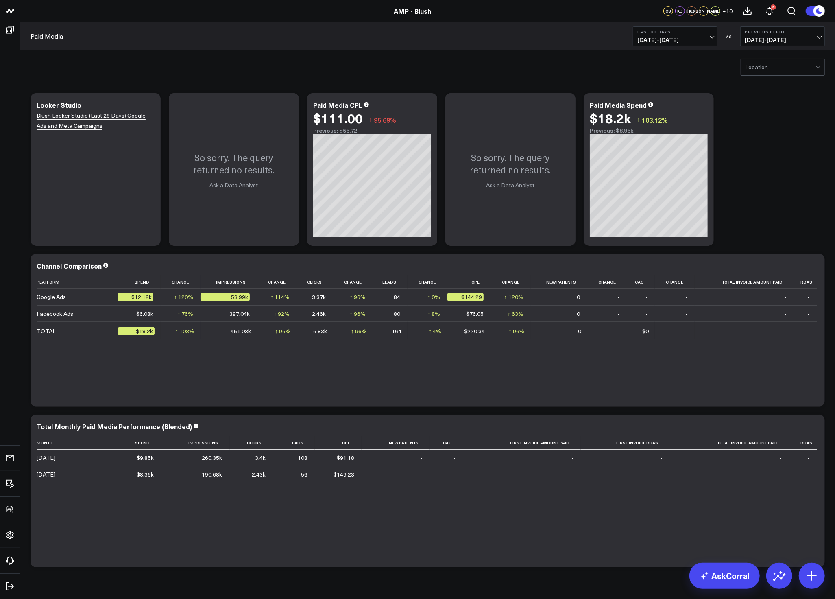
click at [750, 121] on div "Modify via AI Copy link to widget Ask support Remove Create linked copy Executi…" at bounding box center [427, 330] width 803 height 482
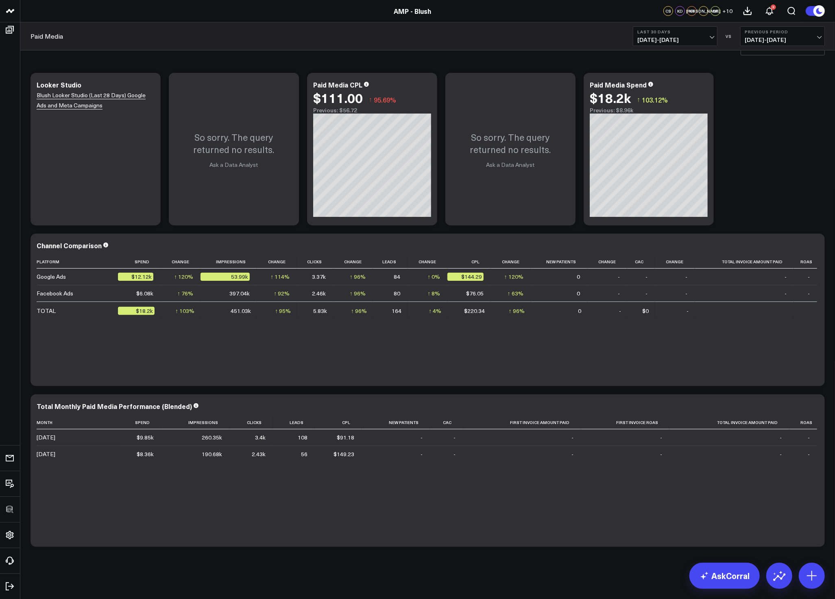
scroll to position [21, 0]
click at [815, 244] on icon at bounding box center [814, 246] width 10 height 10
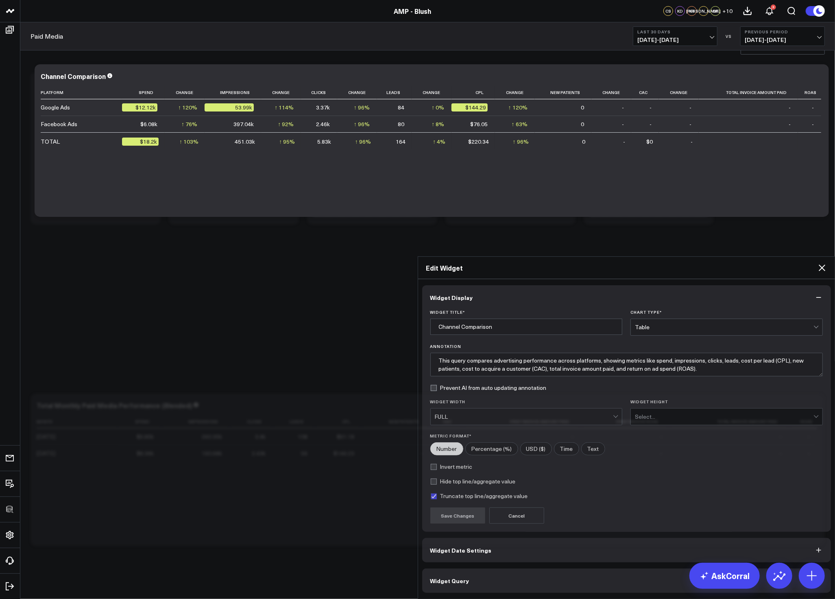
click at [581, 569] on button "Widget Query" at bounding box center [626, 581] width 409 height 24
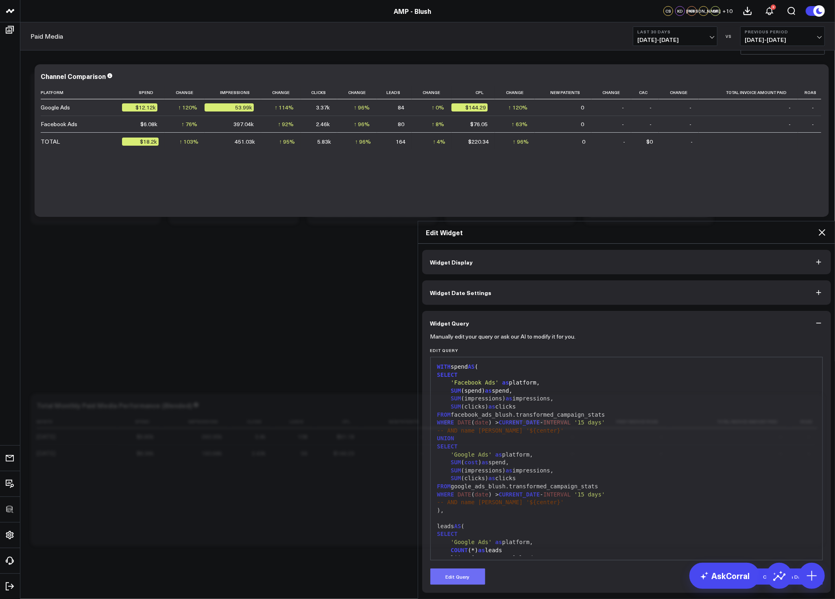
click at [471, 569] on button "Edit Query" at bounding box center [458, 577] width 55 height 16
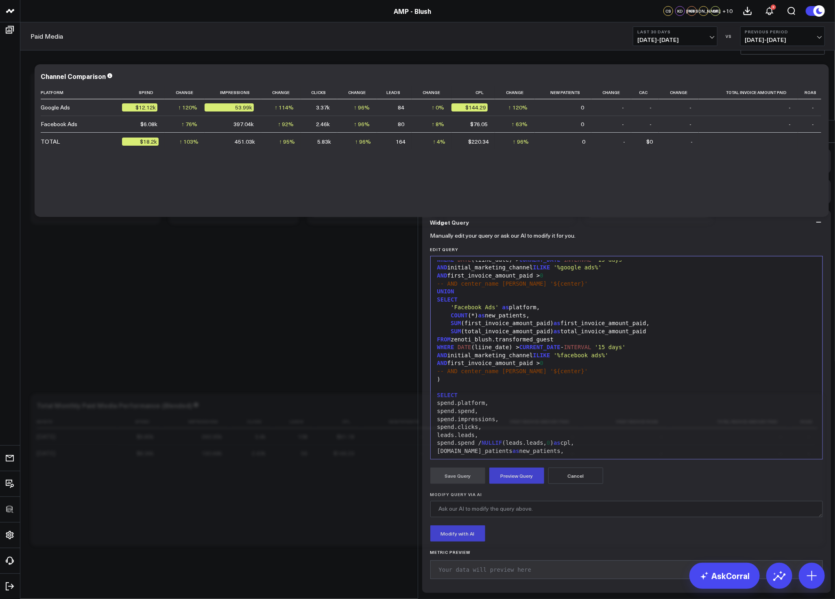
scroll to position [422, 0]
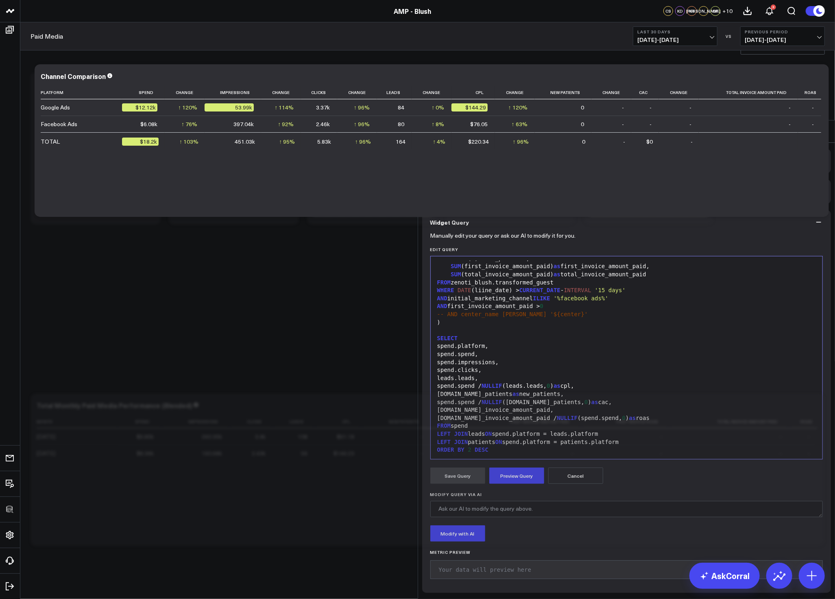
click at [824, 127] on icon at bounding box center [823, 132] width 10 height 10
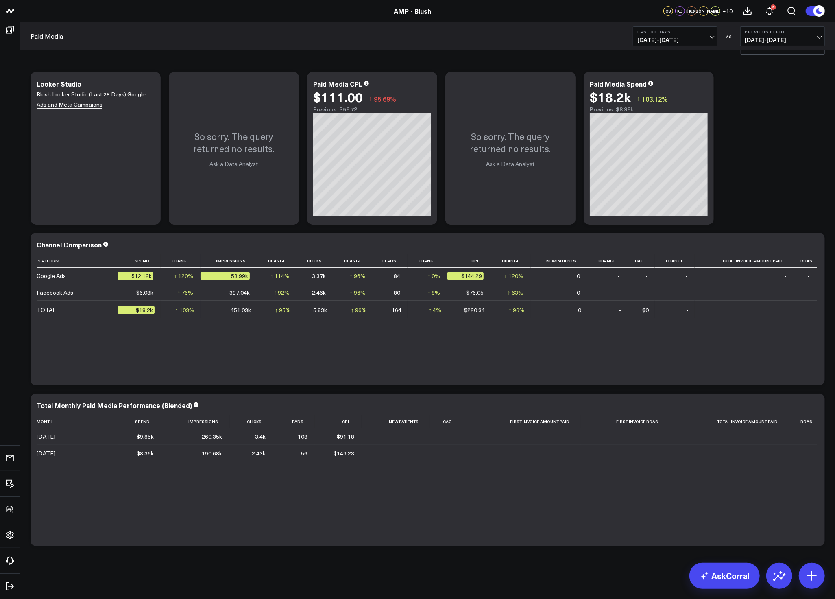
click at [809, 172] on div "Modify via AI Copy link to widget Ask support Remove Create linked copy Executi…" at bounding box center [427, 309] width 803 height 482
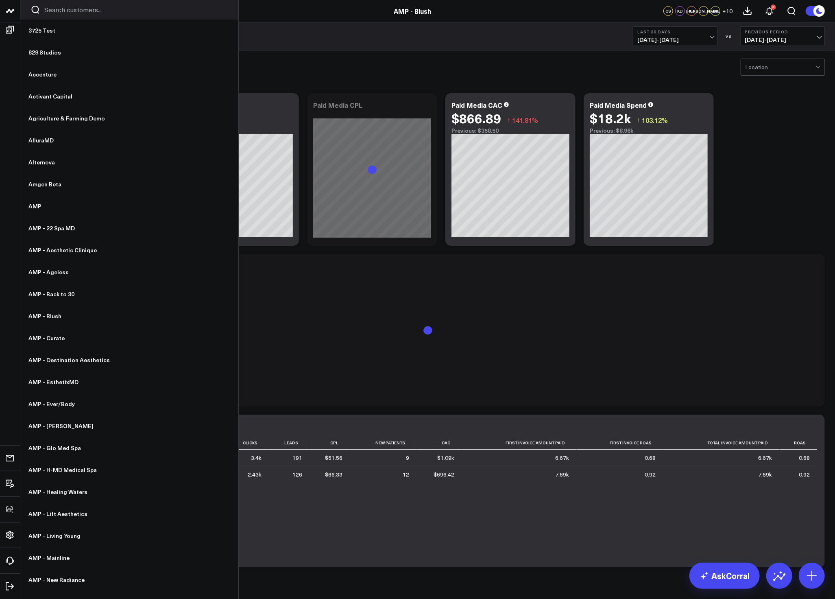
click at [67, 14] on div at bounding box center [129, 10] width 218 height 20
click at [67, 12] on input "Search customers input" at bounding box center [136, 9] width 184 height 9
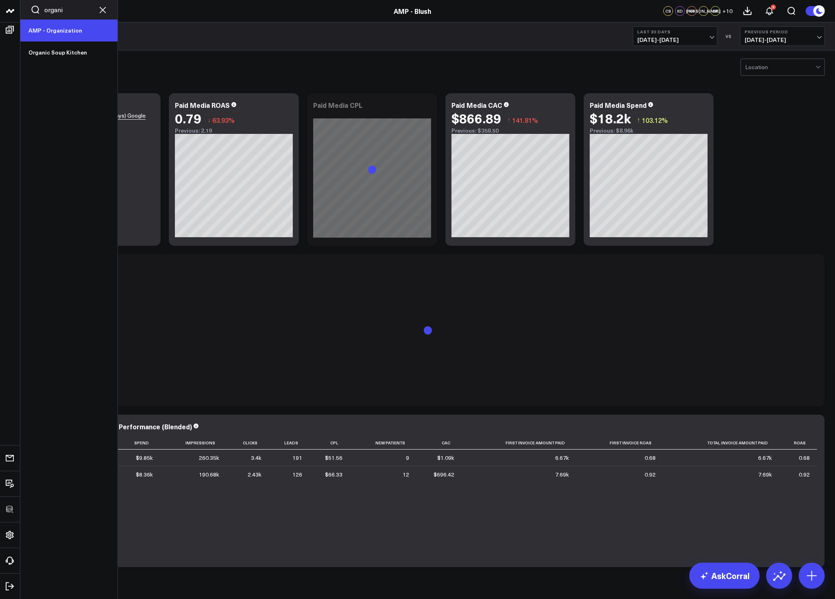
type input "organi"
click at [70, 28] on link "AMP - Organization" at bounding box center [68, 31] width 97 height 22
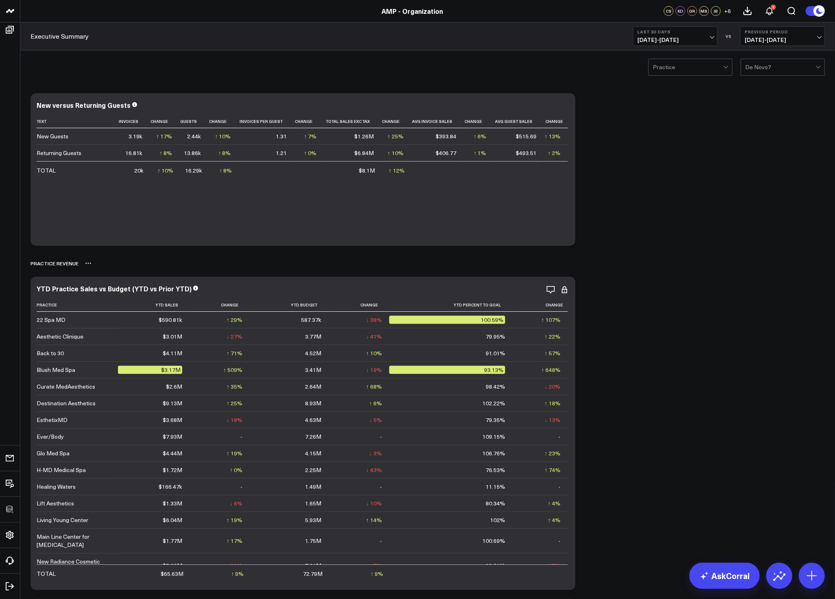
click at [696, 260] on div "PRACTICE REVENUE" at bounding box center [428, 263] width 795 height 19
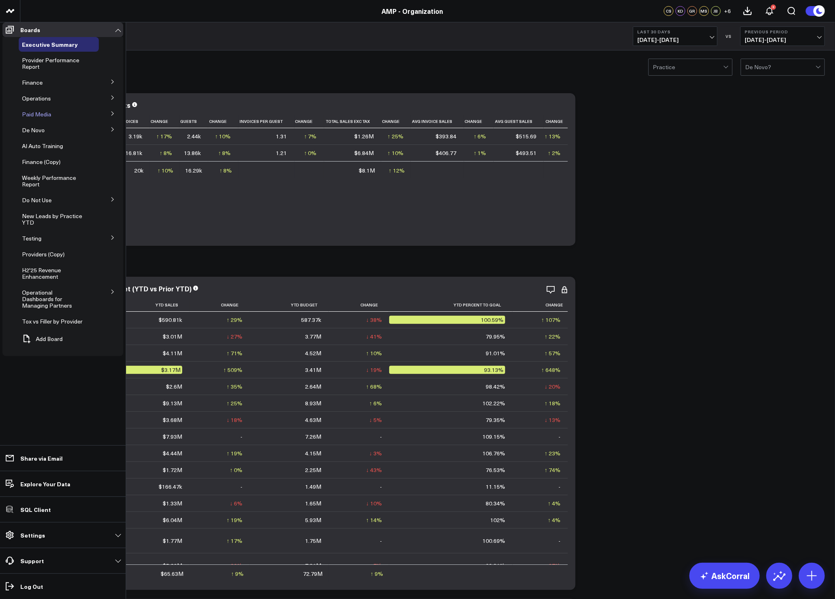
click at [36, 116] on span "Paid Media" at bounding box center [36, 114] width 29 height 8
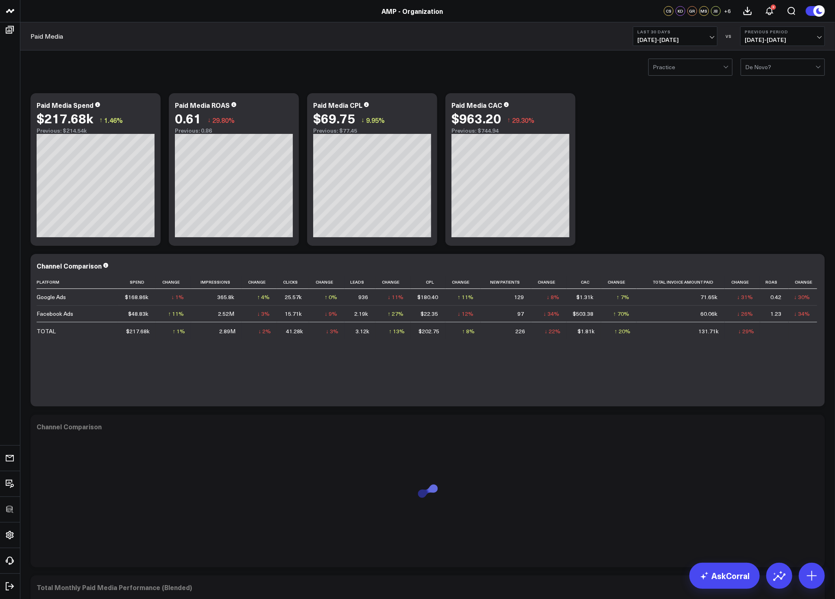
click at [691, 58] on div "Practice De Novo?" at bounding box center [427, 66] width 815 height 33
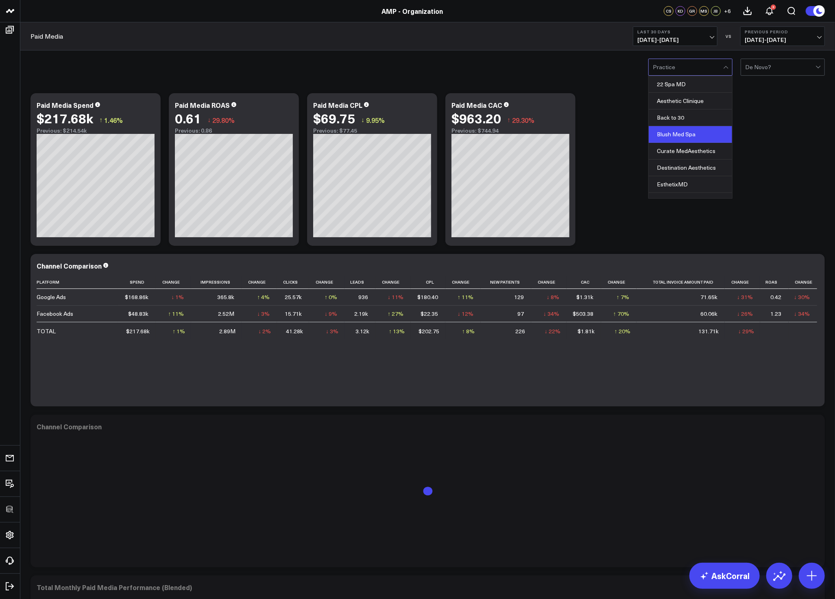
click at [686, 136] on div "Blush Med Spa" at bounding box center [690, 134] width 83 height 17
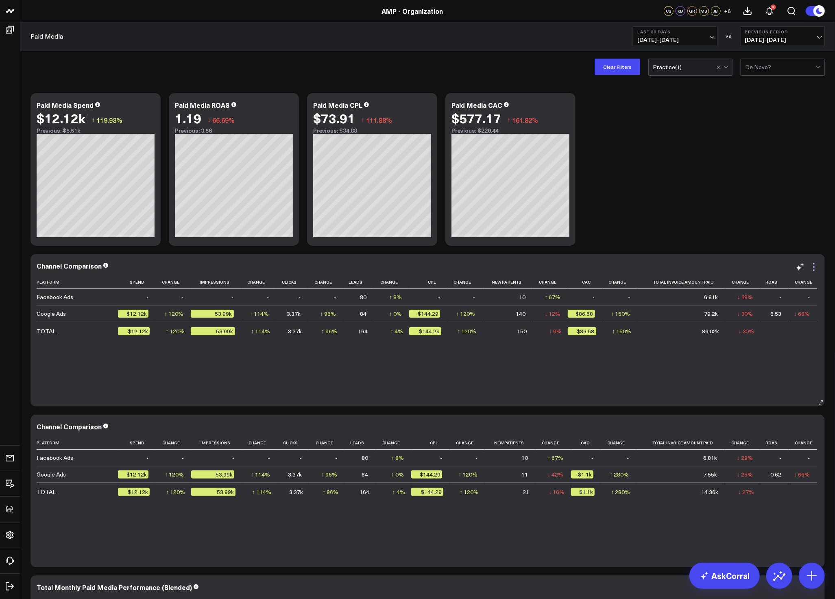
click at [815, 268] on icon at bounding box center [814, 267] width 10 height 10
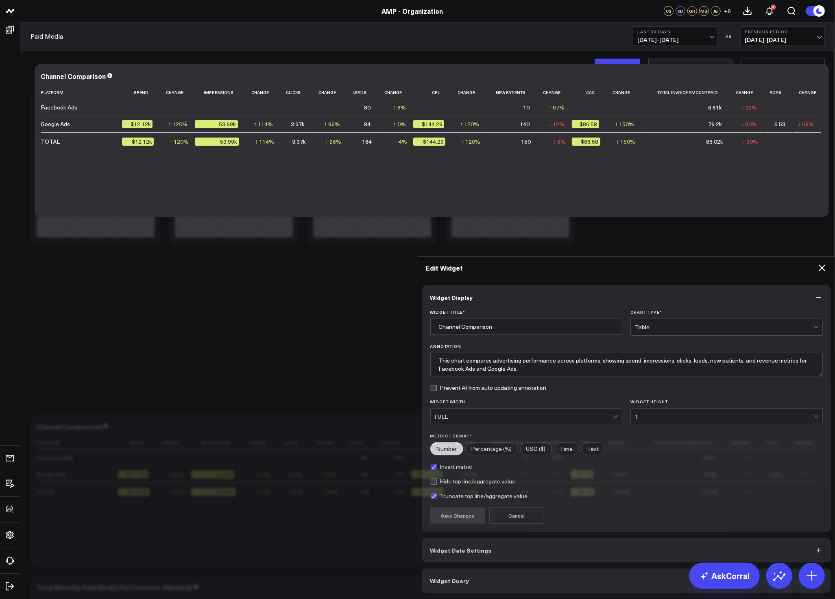
click at [520, 569] on button "Widget Query" at bounding box center [626, 581] width 409 height 24
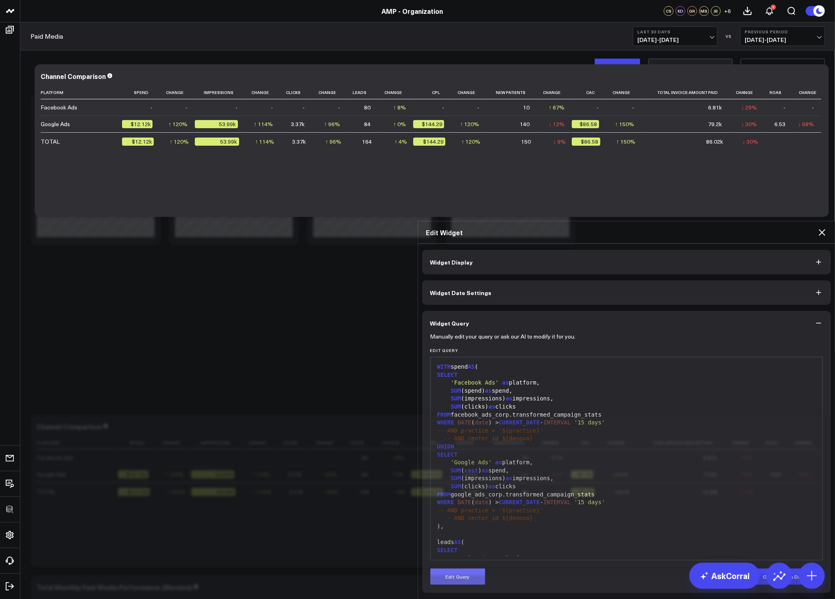
click at [477, 569] on button "Edit Query" at bounding box center [458, 577] width 55 height 16
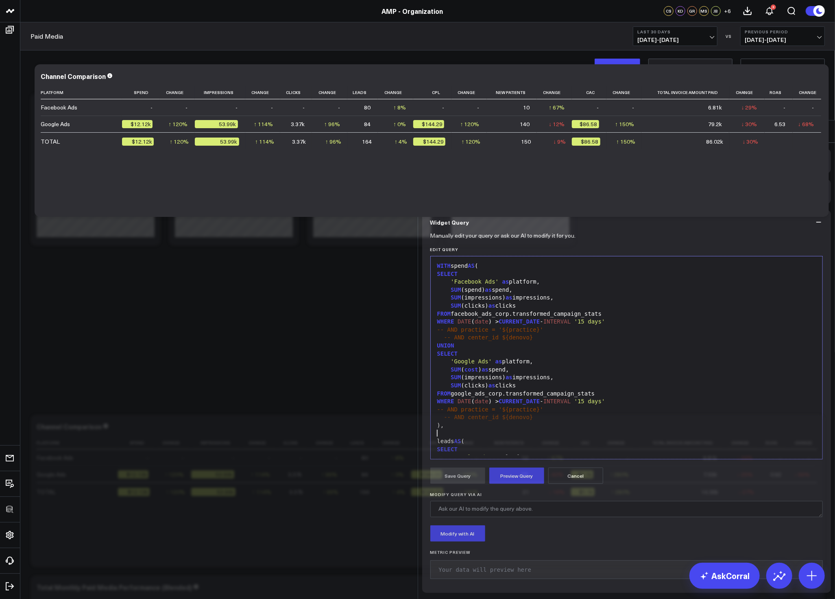
click at [573, 429] on div at bounding box center [627, 433] width 384 height 8
click at [822, 127] on icon at bounding box center [823, 132] width 10 height 10
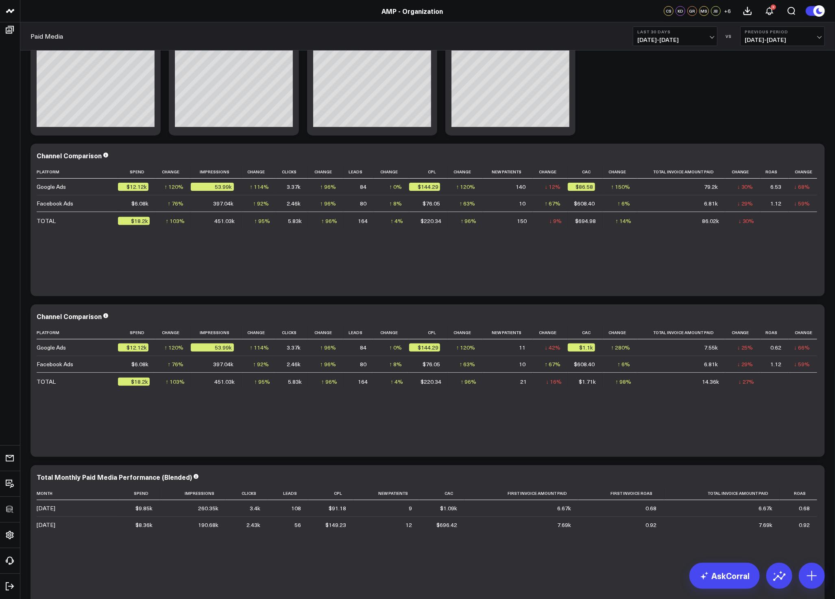
scroll to position [113, 0]
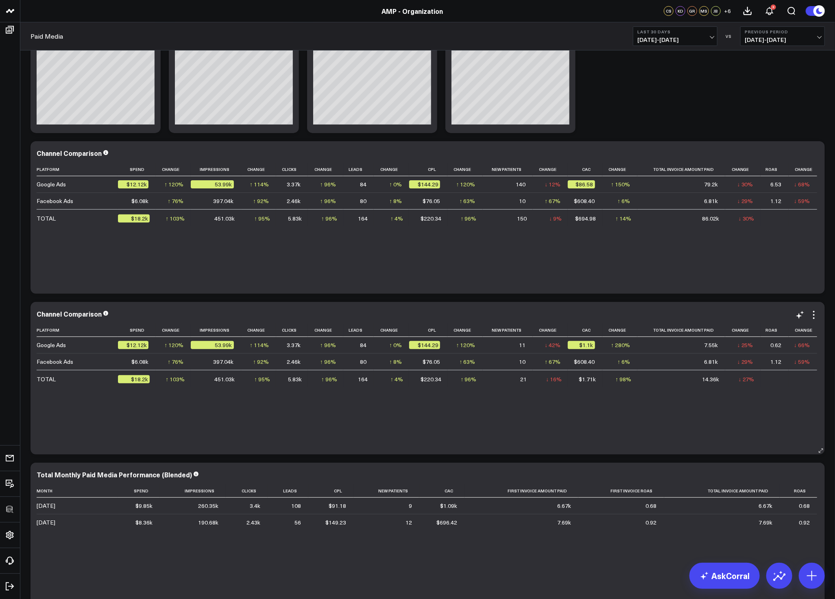
click at [819, 346] on div "Channel Comparison Platform Spend Change Impressions Change Clicks Change Leads…" at bounding box center [428, 378] width 795 height 153
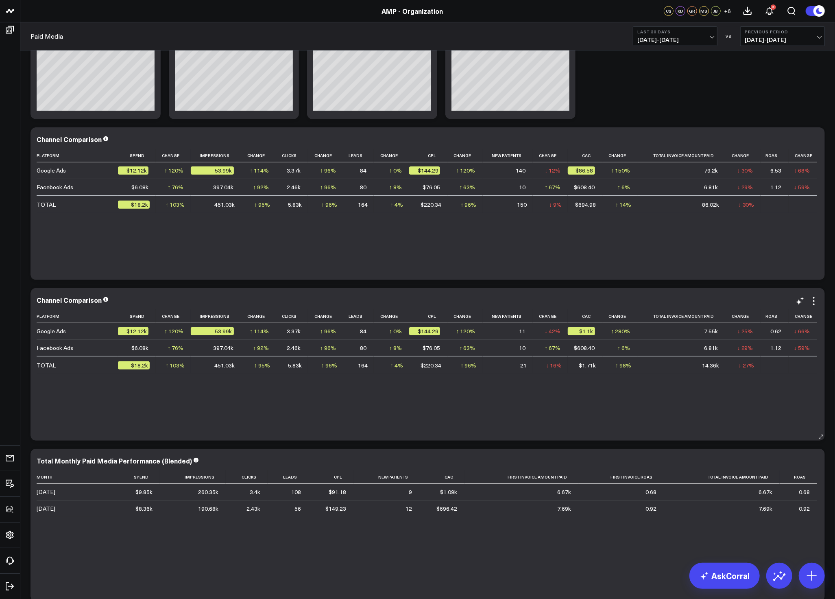
scroll to position [30, 0]
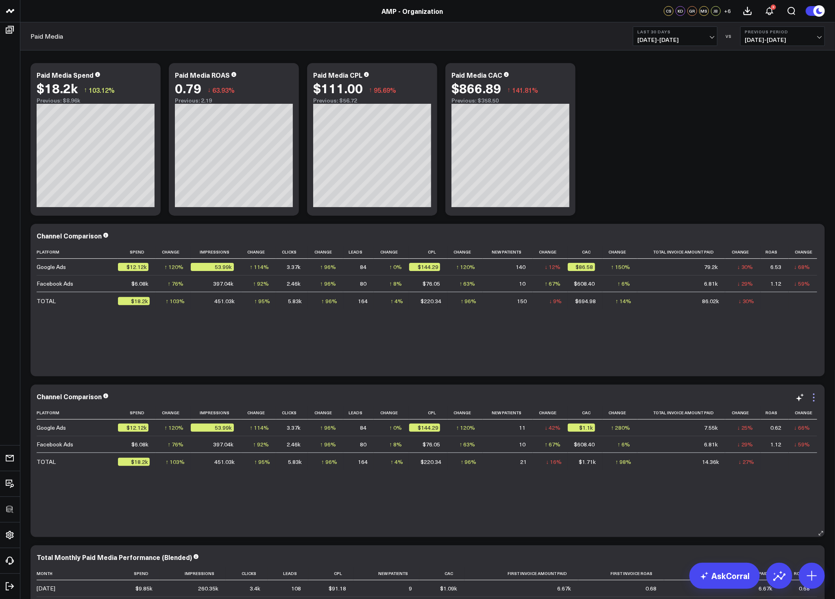
click at [816, 398] on icon at bounding box center [814, 398] width 10 height 10
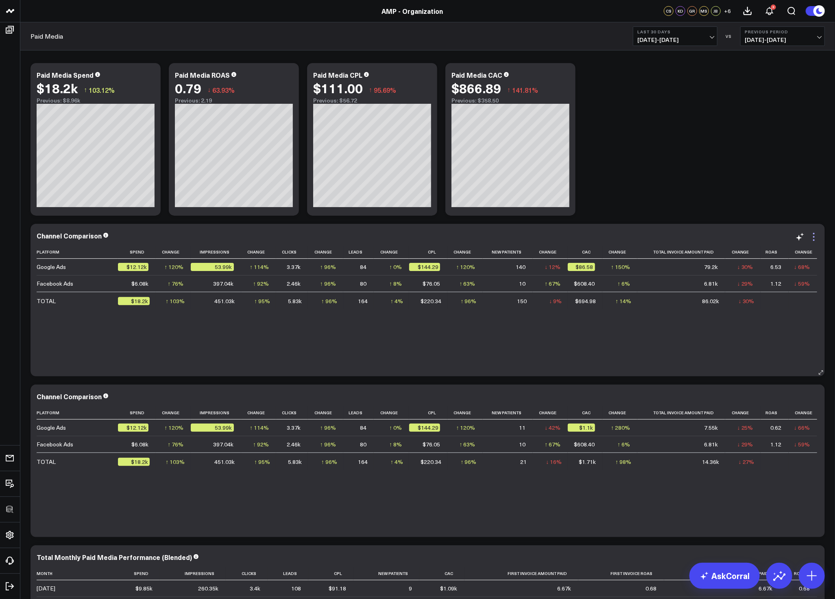
click at [819, 234] on icon at bounding box center [814, 237] width 10 height 10
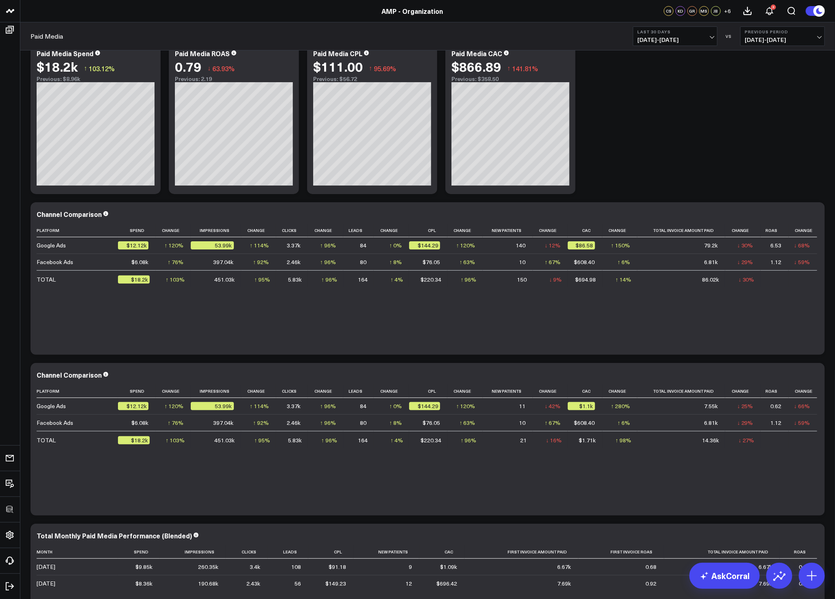
scroll to position [59, 0]
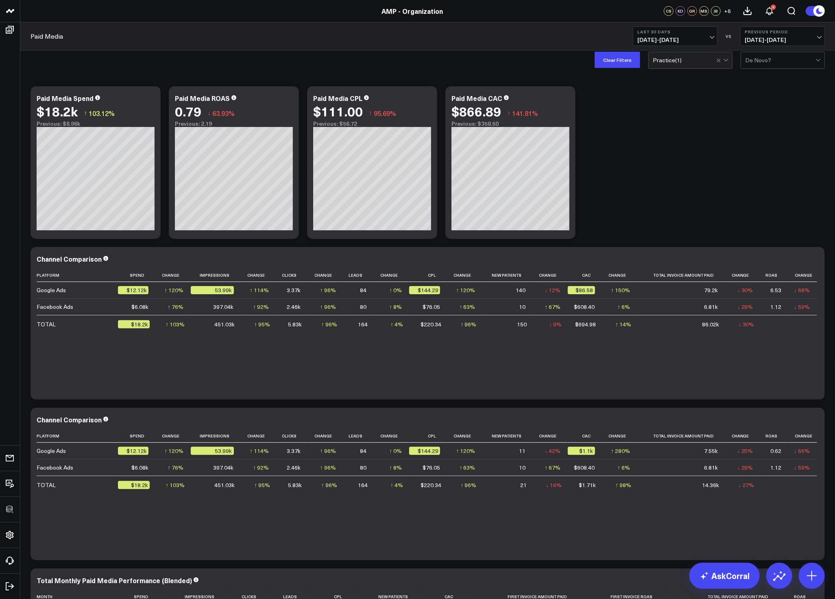
scroll to position [75, 0]
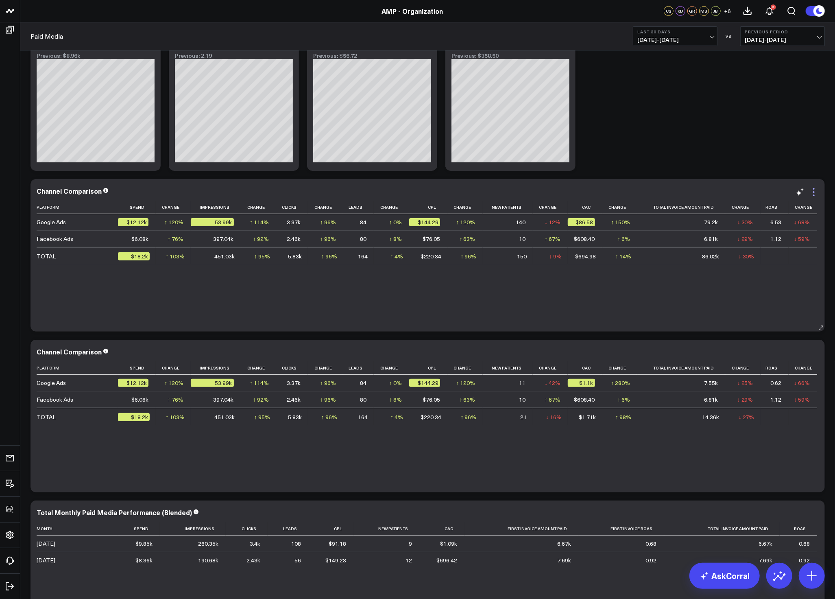
click at [814, 193] on icon at bounding box center [814, 192] width 10 height 10
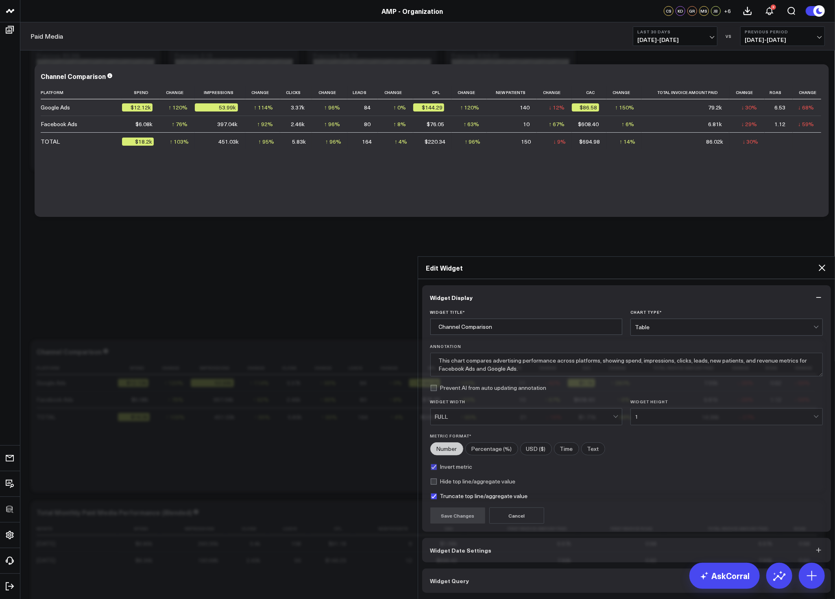
click at [483, 360] on div "Widget Display Widget Title * Channel Comparison Chart Type * Table Annotation …" at bounding box center [627, 439] width 418 height 320
click at [483, 569] on button "Widget Query" at bounding box center [626, 581] width 409 height 24
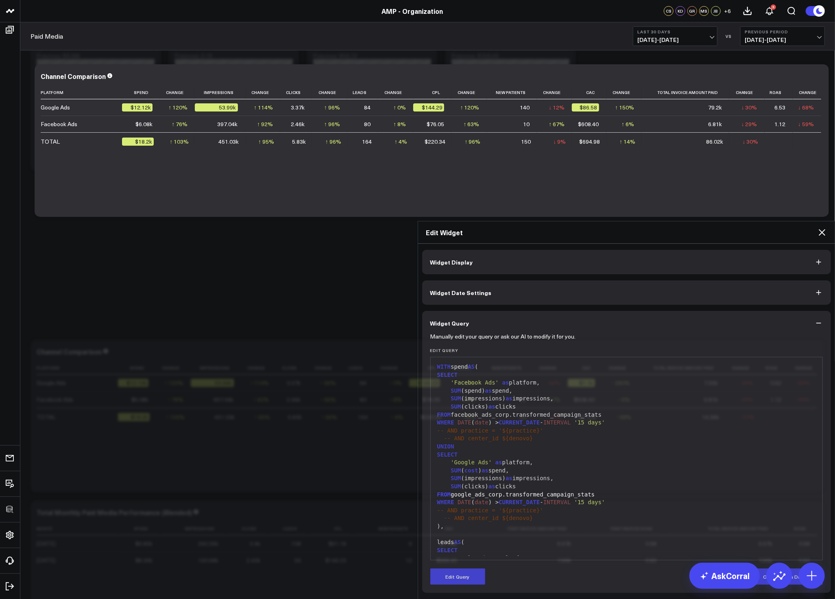
click at [470, 388] on div "Manually edit your query or ask our AI to modify it for you. Edit Query 99 1 2 …" at bounding box center [626, 464] width 409 height 258
click at [469, 569] on button "Edit Query" at bounding box center [458, 577] width 55 height 16
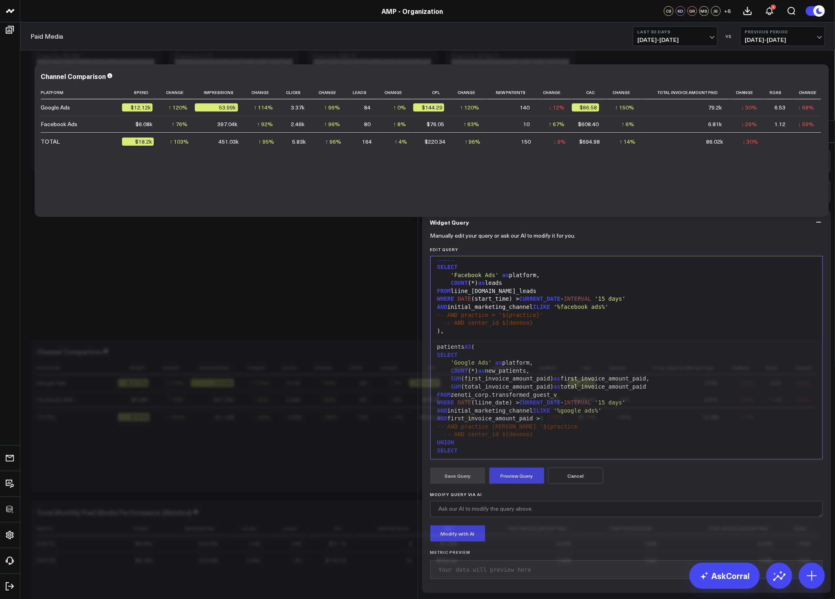
scroll to position [310, 0]
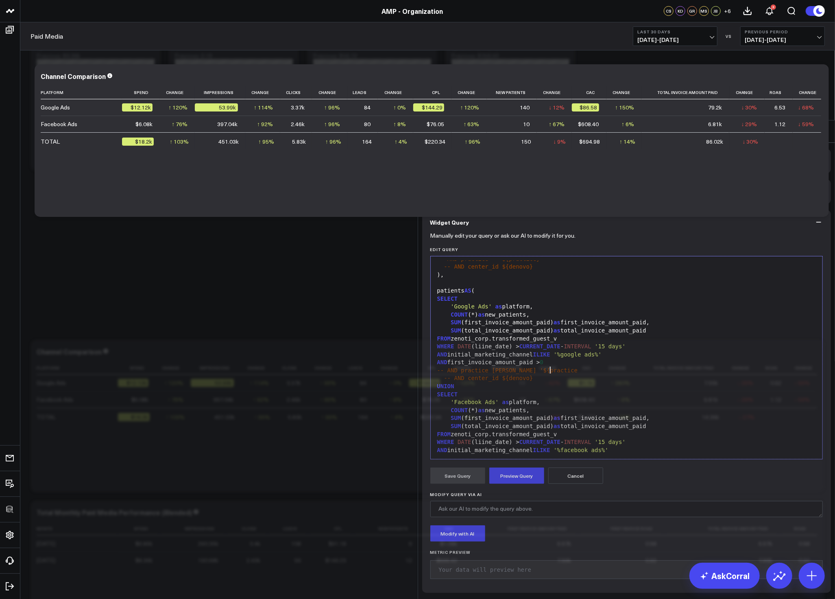
click at [565, 367] on div "-- AND practice ILIKE '${practice" at bounding box center [627, 371] width 384 height 8
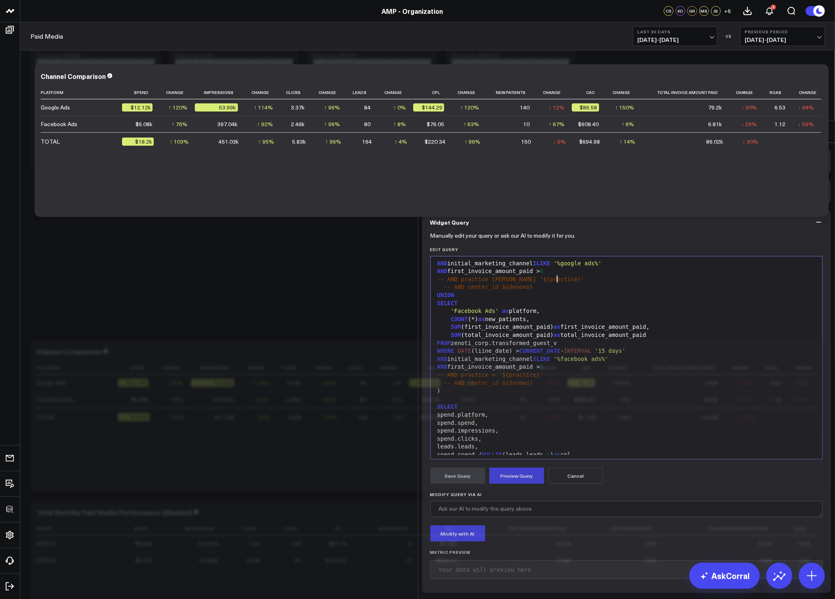
scroll to position [470, 0]
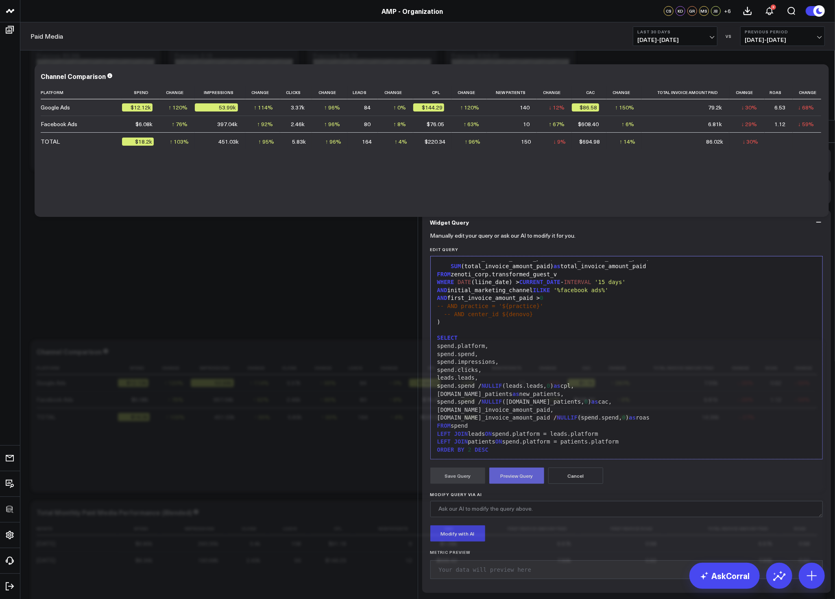
click at [521, 468] on button "Preview Query" at bounding box center [517, 476] width 55 height 16
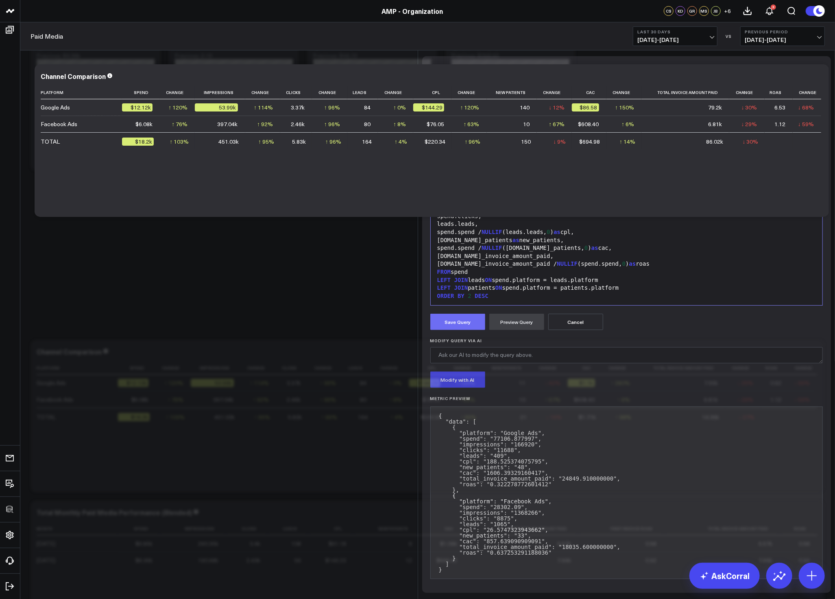
click at [444, 330] on button "Save Query" at bounding box center [458, 322] width 55 height 16
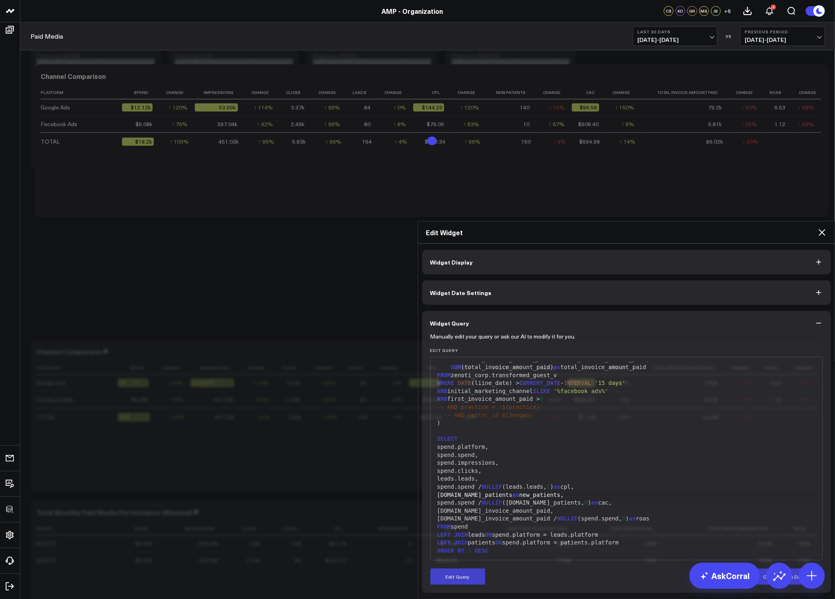
click at [824, 227] on icon at bounding box center [823, 232] width 10 height 10
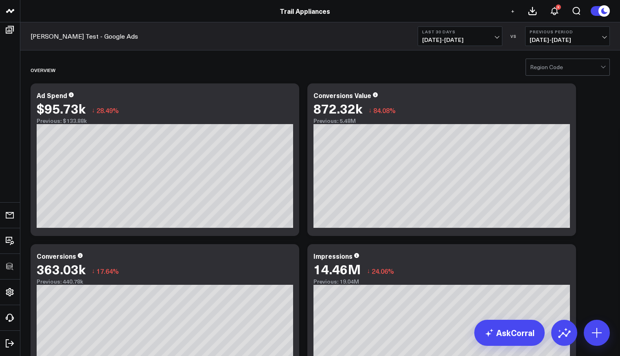
click at [286, 96] on icon at bounding box center [288, 97] width 10 height 10
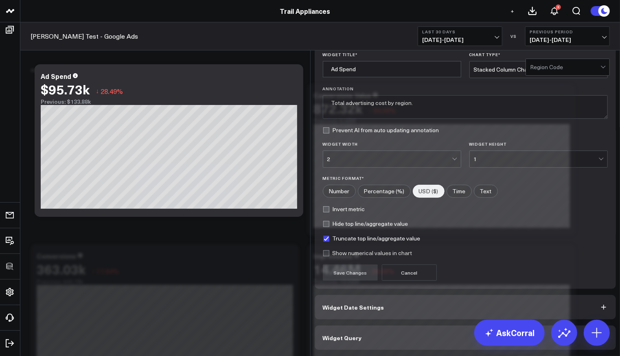
click at [612, 22] on div "Edit Widget" at bounding box center [466, 10] width 310 height 22
click at [610, 15] on icon at bounding box center [607, 10] width 10 height 10
